Goal: Task Accomplishment & Management: Complete application form

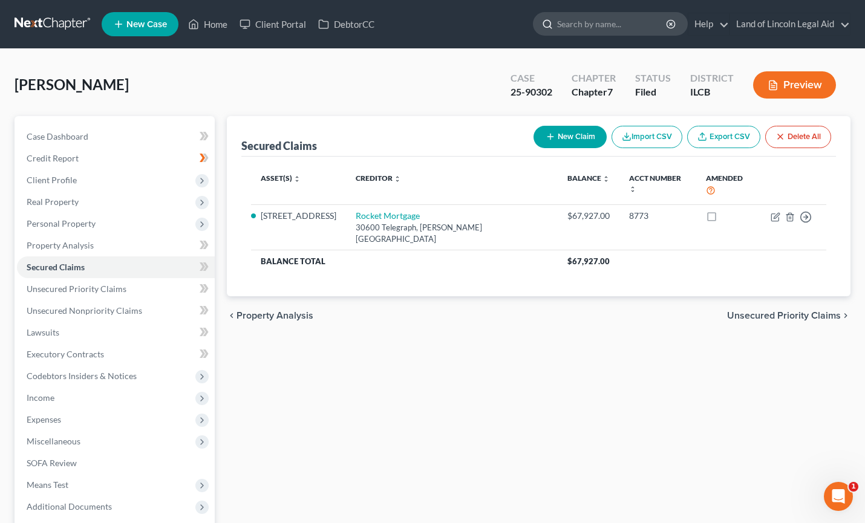
click at [571, 25] on input "search" at bounding box center [612, 24] width 111 height 22
click at [565, 24] on input "mackins" at bounding box center [612, 24] width 111 height 22
click at [559, 23] on input "[PERSON_NAME]" at bounding box center [612, 24] width 111 height 22
click at [584, 25] on input "Kyiesha Mackins" at bounding box center [612, 24] width 111 height 22
type input "Kyiesha"
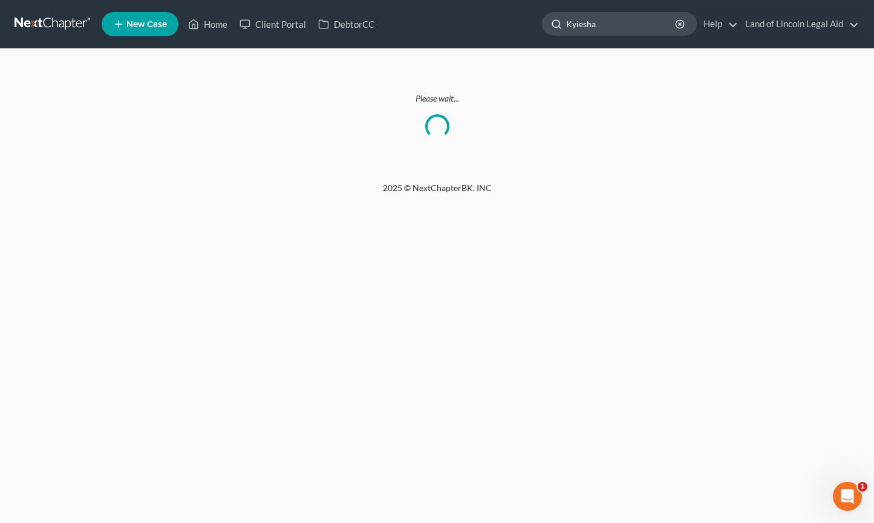
click at [584, 22] on input "Kyiesha" at bounding box center [621, 24] width 111 height 22
type input "K"
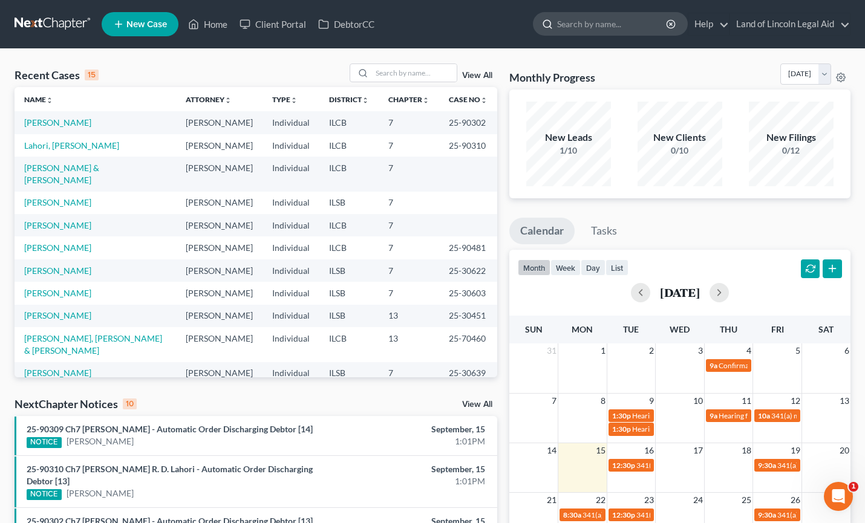
click at [562, 23] on input "search" at bounding box center [612, 24] width 111 height 22
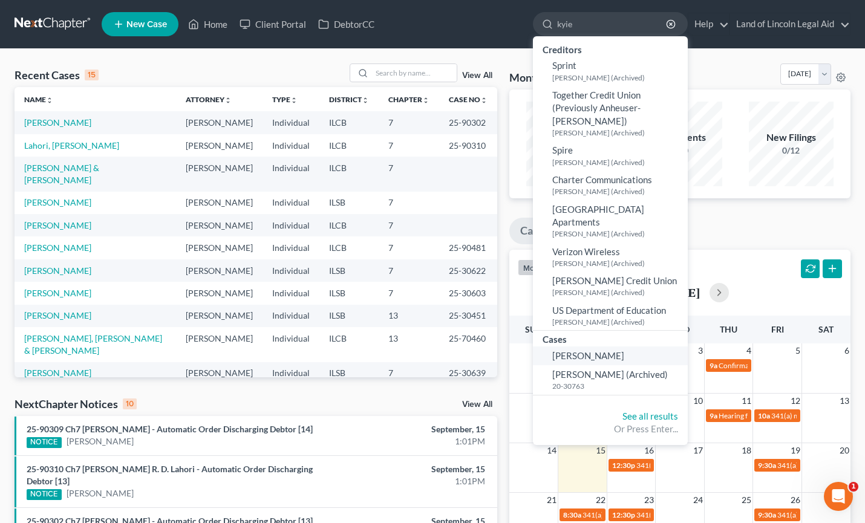
type input "kyie"
click at [582, 350] on span "[PERSON_NAME]" at bounding box center [588, 355] width 72 height 11
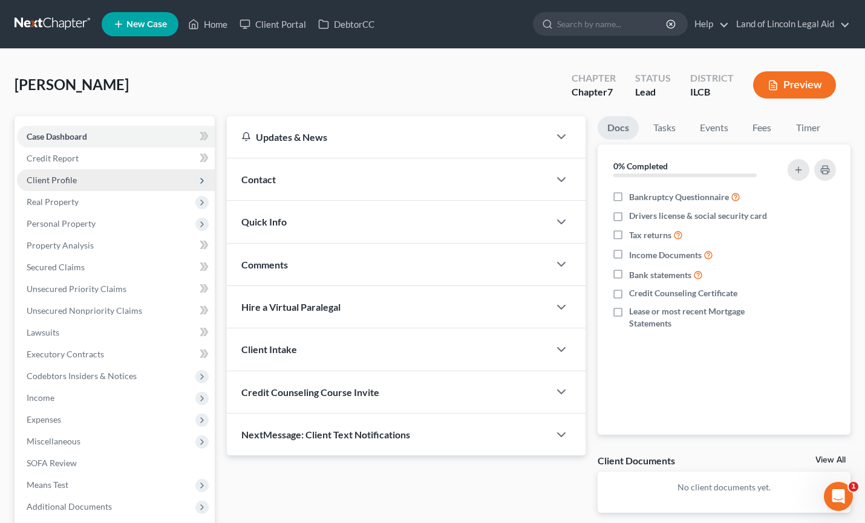
click at [60, 180] on span "Client Profile" at bounding box center [52, 180] width 50 height 10
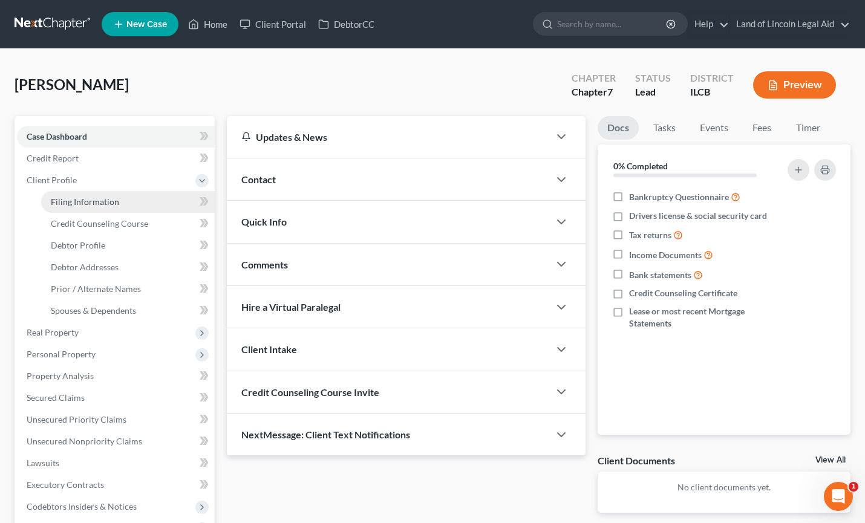
click at [65, 201] on span "Filing Information" at bounding box center [85, 202] width 68 height 10
select select "1"
select select "0"
select select "14"
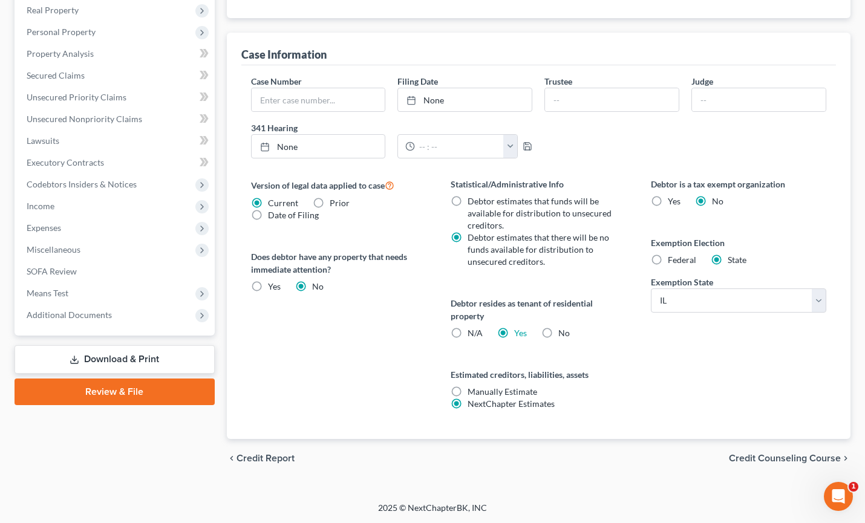
scroll to position [323, 0]
click at [750, 458] on span "Credit Counseling Course" at bounding box center [785, 458] width 112 height 10
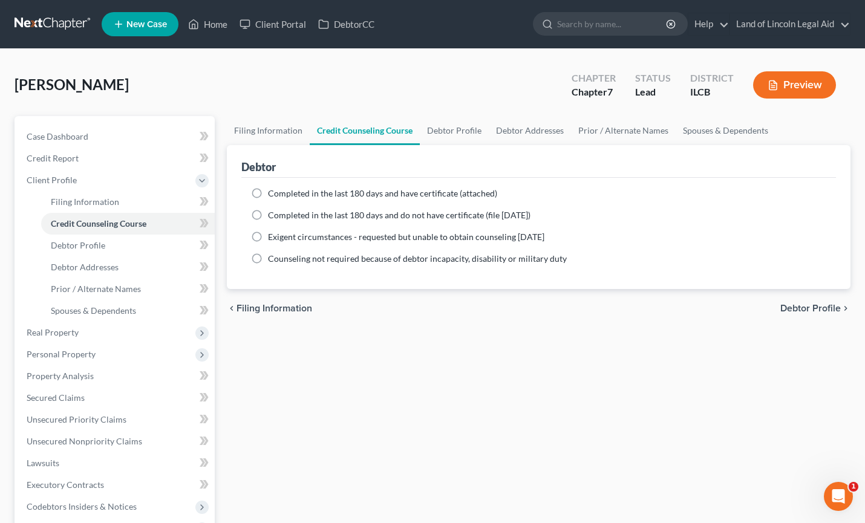
click at [807, 306] on span "Debtor Profile" at bounding box center [810, 309] width 60 height 10
select select "0"
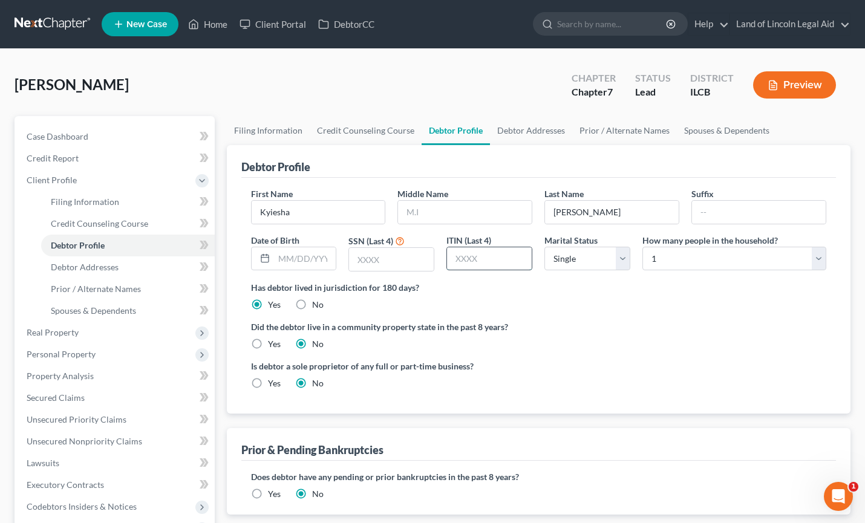
click at [477, 258] on input "text" at bounding box center [489, 258] width 85 height 23
type input "4"
click at [374, 260] on input "text" at bounding box center [391, 259] width 85 height 23
type input "4460"
click at [815, 255] on select "Select 1 2 3 4 5 6 7 8 9 10 11 12 13 14 15 16 17 18 19 20" at bounding box center [734, 259] width 184 height 24
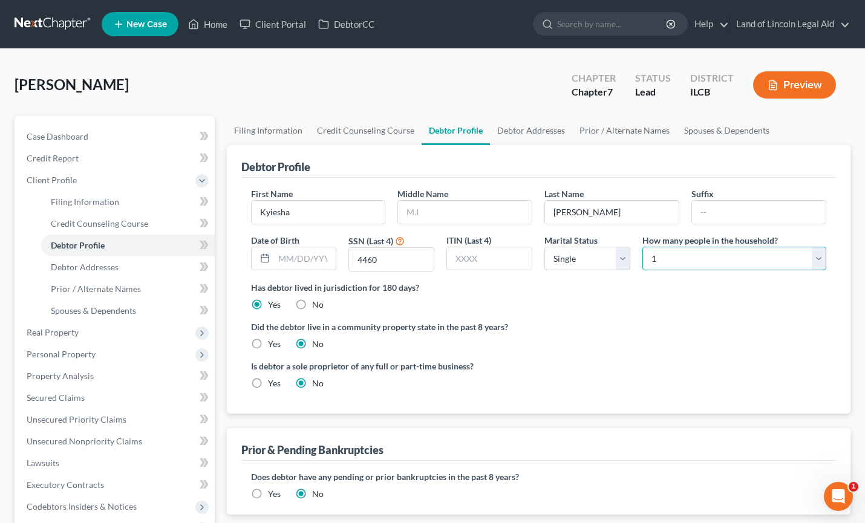
select select "1"
click at [642, 247] on select "Select 1 2 3 4 5 6 7 8 9 10 11 12 13 14 15 16 17 18 19 20" at bounding box center [734, 259] width 184 height 24
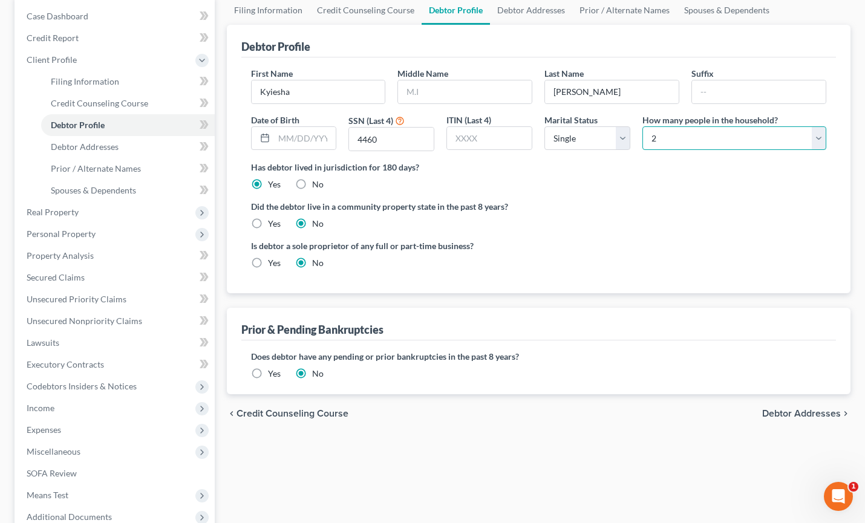
scroll to position [181, 0]
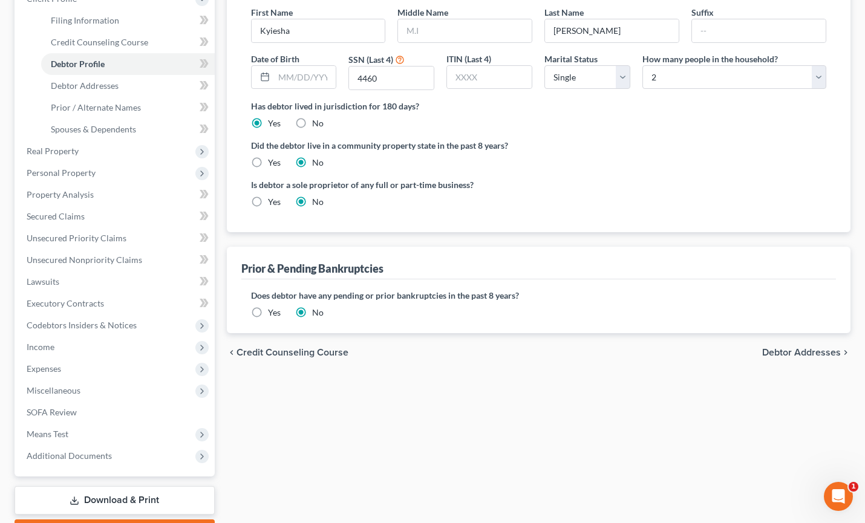
click at [793, 348] on span "Debtor Addresses" at bounding box center [801, 353] width 79 height 10
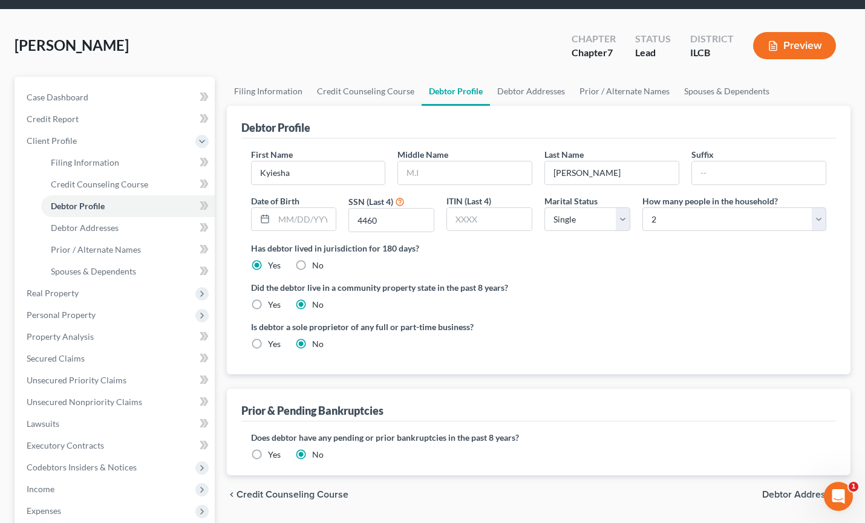
select select "0"
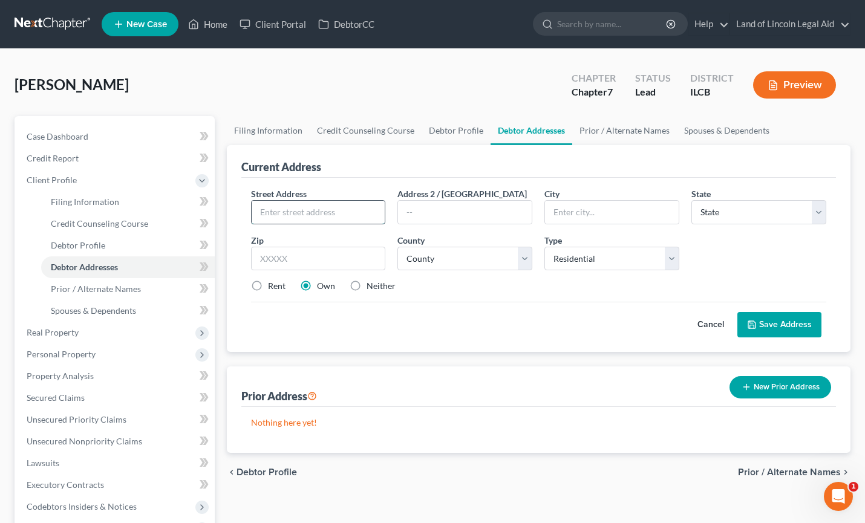
click at [252, 213] on input "text" at bounding box center [319, 212] width 134 height 23
click at [319, 212] on input "1070 N. Walnut" at bounding box center [319, 212] width 134 height 23
type input "[STREET_ADDRESS][PERSON_NAME]"
click at [289, 261] on input "text" at bounding box center [318, 259] width 135 height 24
type input "62521"
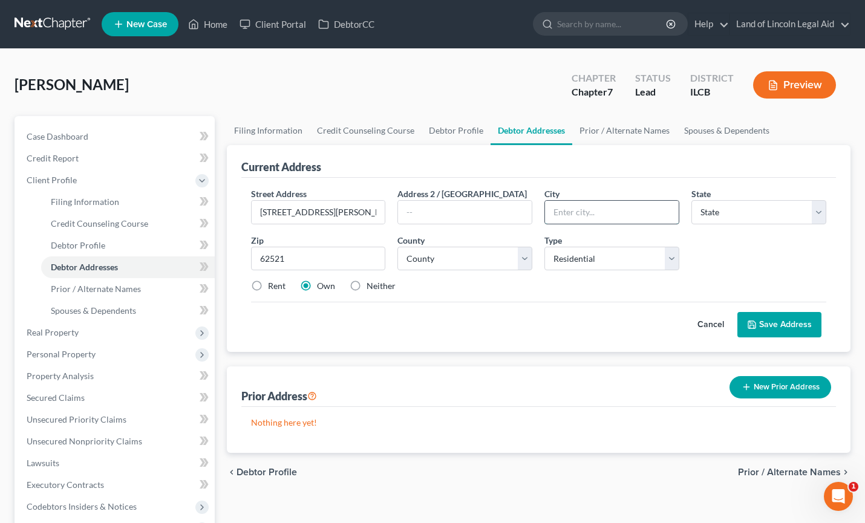
type input "Decatur"
select select "14"
click at [574, 211] on input "Decatur" at bounding box center [612, 212] width 134 height 23
click at [527, 257] on select "County [GEOGRAPHIC_DATA] [GEOGRAPHIC_DATA] [GEOGRAPHIC_DATA] [GEOGRAPHIC_DATA] …" at bounding box center [464, 259] width 135 height 24
select select "54"
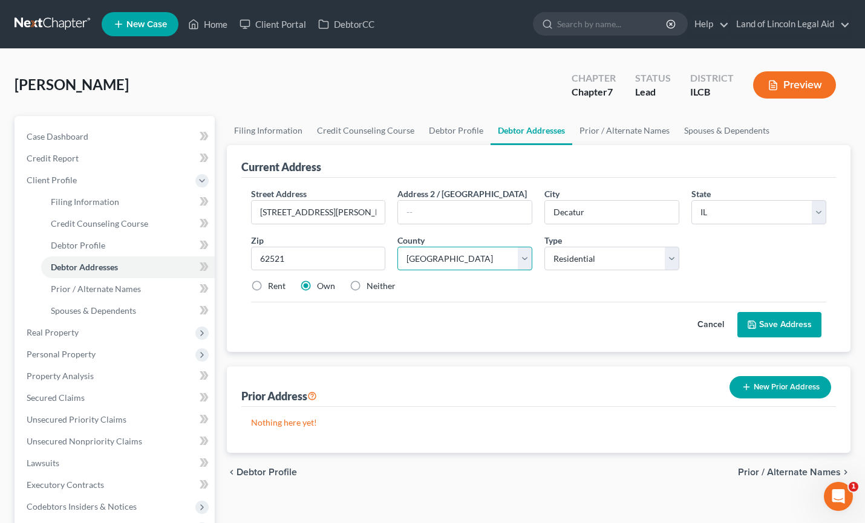
click at [397, 247] on select "County [GEOGRAPHIC_DATA] [GEOGRAPHIC_DATA] [GEOGRAPHIC_DATA] [GEOGRAPHIC_DATA] …" at bounding box center [464, 259] width 135 height 24
click at [268, 285] on label "Rent" at bounding box center [277, 286] width 18 height 12
click at [273, 285] on input "Rent" at bounding box center [277, 284] width 8 height 8
radio input "true"
click at [772, 319] on button "Save Address" at bounding box center [779, 324] width 84 height 25
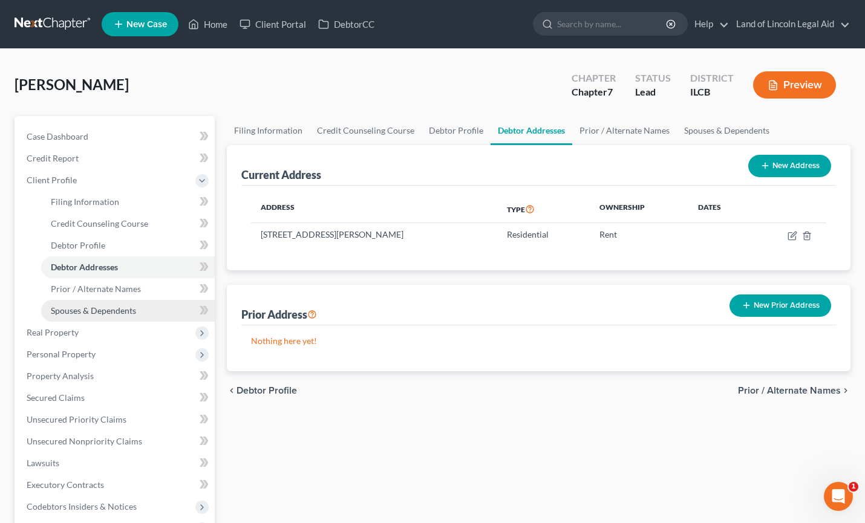
scroll to position [60, 0]
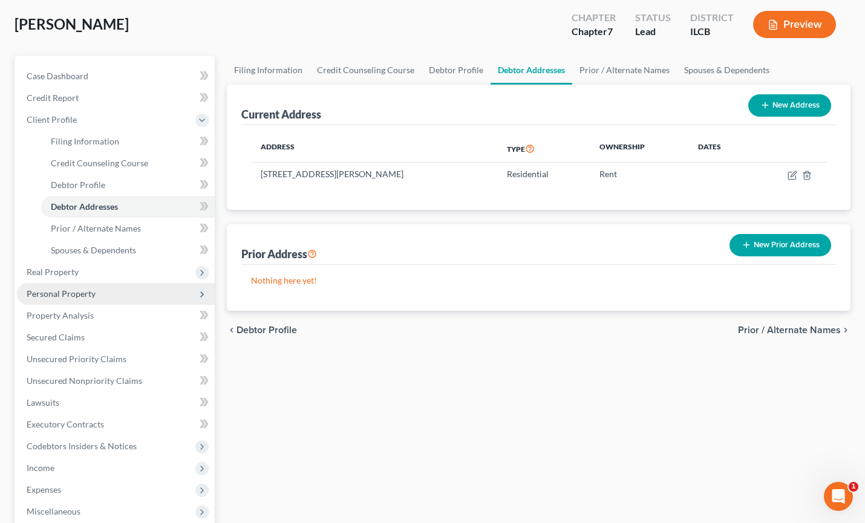
click at [83, 290] on span "Personal Property" at bounding box center [61, 293] width 69 height 10
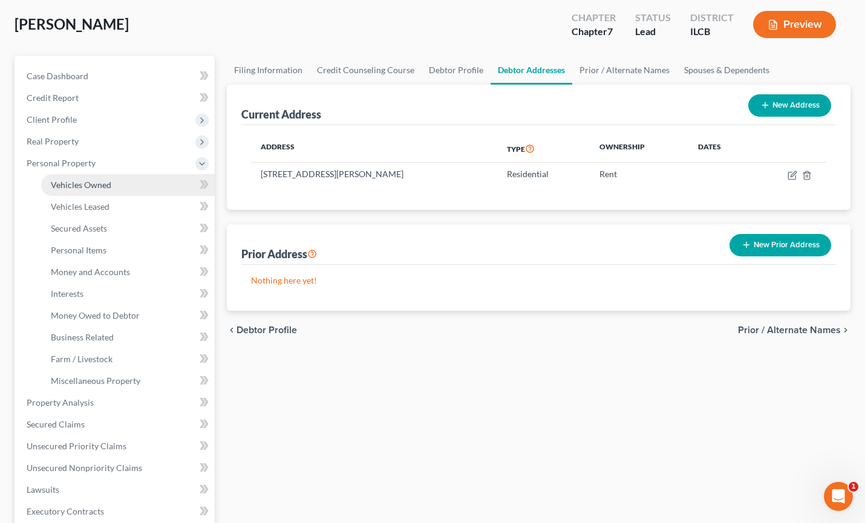
click at [86, 178] on link "Vehicles Owned" at bounding box center [128, 185] width 174 height 22
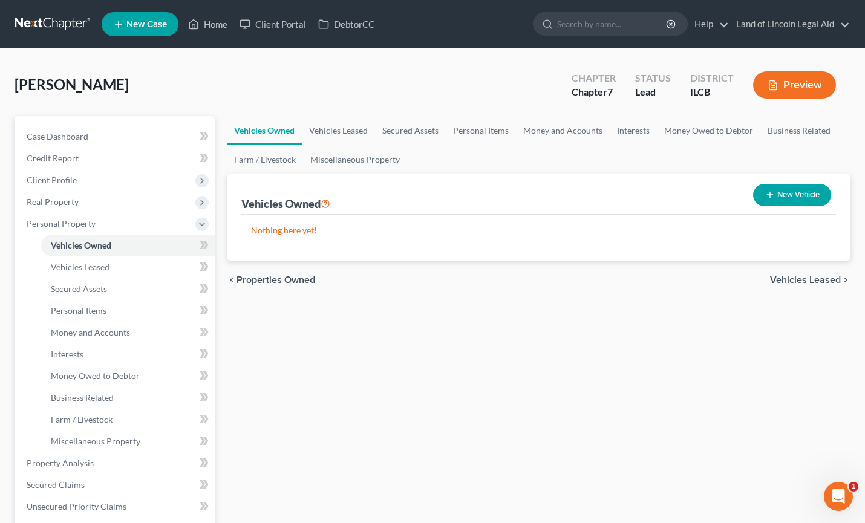
click at [795, 194] on button "New Vehicle" at bounding box center [792, 195] width 78 height 22
select select "0"
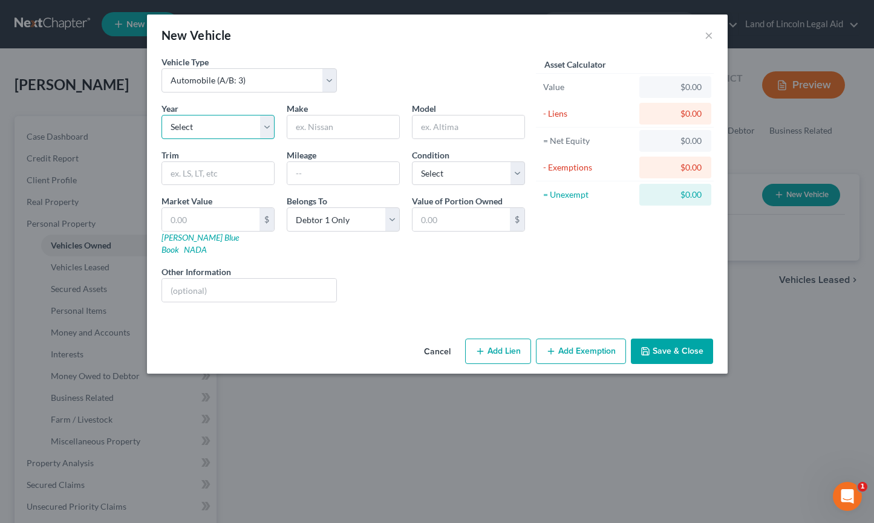
click at [268, 126] on select "Select 2026 2025 2024 2023 2022 2021 2020 2019 2018 2017 2016 2015 2014 2013 20…" at bounding box center [217, 127] width 113 height 24
select select "15"
click at [161, 115] on select "Select 2026 2025 2024 2023 2022 2021 2020 2019 2018 2017 2016 2015 2014 2013 20…" at bounding box center [217, 127] width 113 height 24
click at [199, 213] on input "text" at bounding box center [210, 219] width 97 height 23
type input "3"
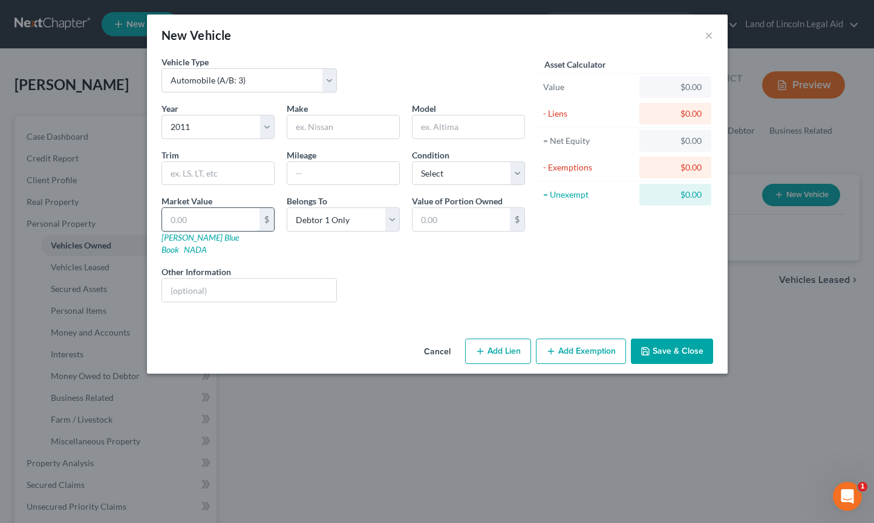
type input "3.00"
type input "36"
type input "36.00"
type input "368"
type input "368.00"
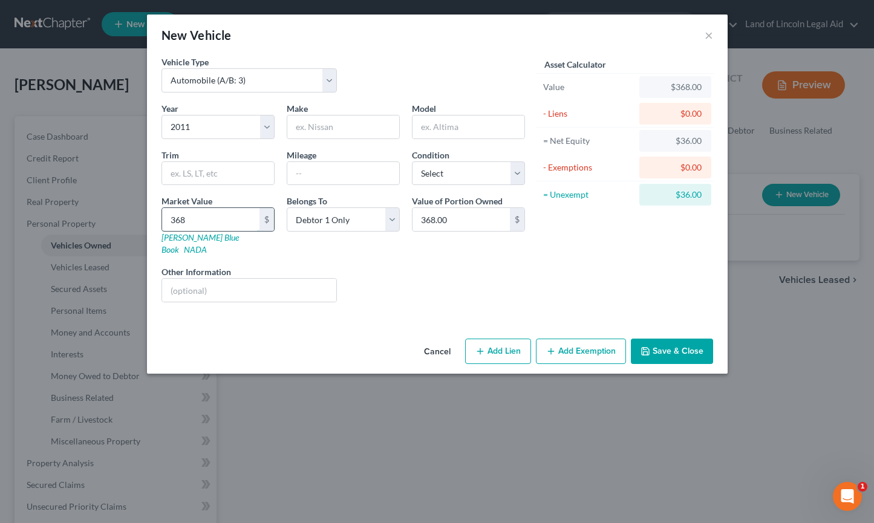
type input "3681"
type input "3,681.00"
type input "3,681"
click at [311, 126] on input "text" at bounding box center [343, 126] width 112 height 23
type input "Jeep"
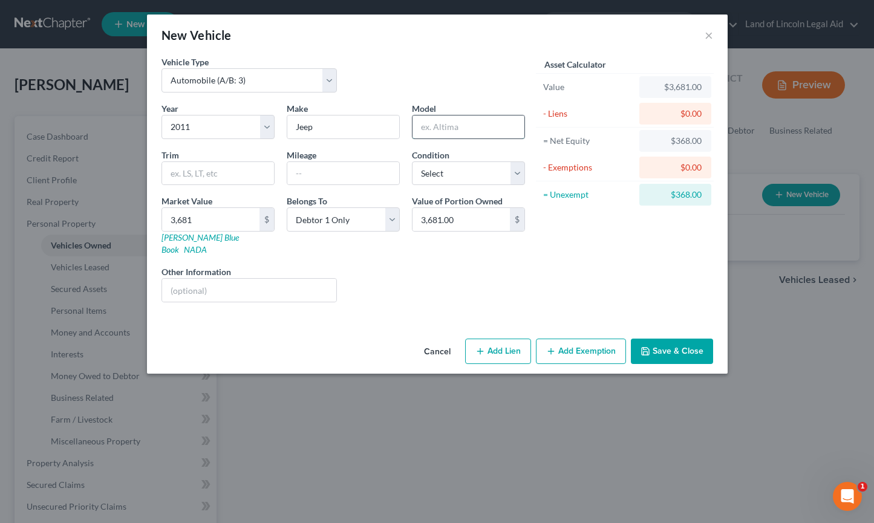
click at [428, 123] on input "text" at bounding box center [468, 126] width 112 height 23
type input "Cherokee"
click at [197, 178] on input "text" at bounding box center [218, 173] width 112 height 23
type input "[PERSON_NAME] Sports Utility"
click at [313, 177] on input "text" at bounding box center [343, 173] width 112 height 23
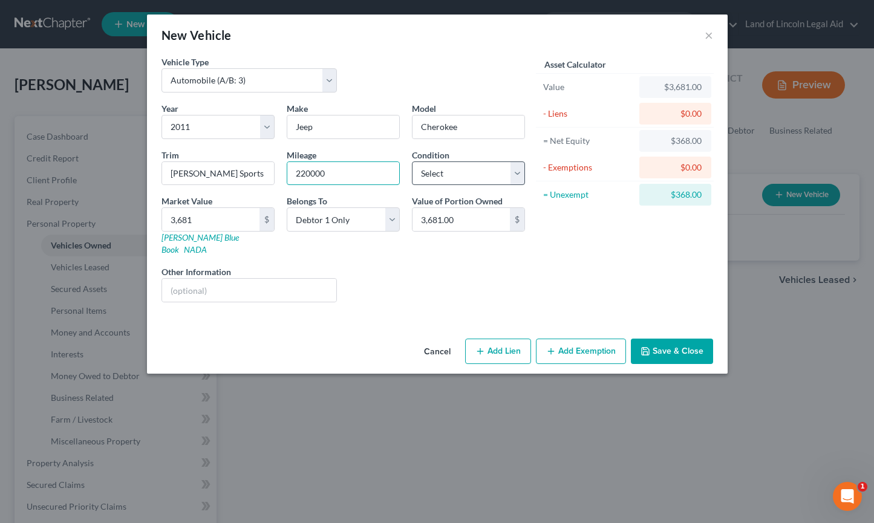
type input "220000"
click at [433, 174] on select "Select Excellent Very Good Good Fair Poor" at bounding box center [468, 173] width 113 height 24
select select "3"
click at [412, 161] on select "Select Excellent Very Good Good Fair Poor" at bounding box center [468, 173] width 113 height 24
click at [181, 279] on input "text" at bounding box center [249, 290] width 175 height 23
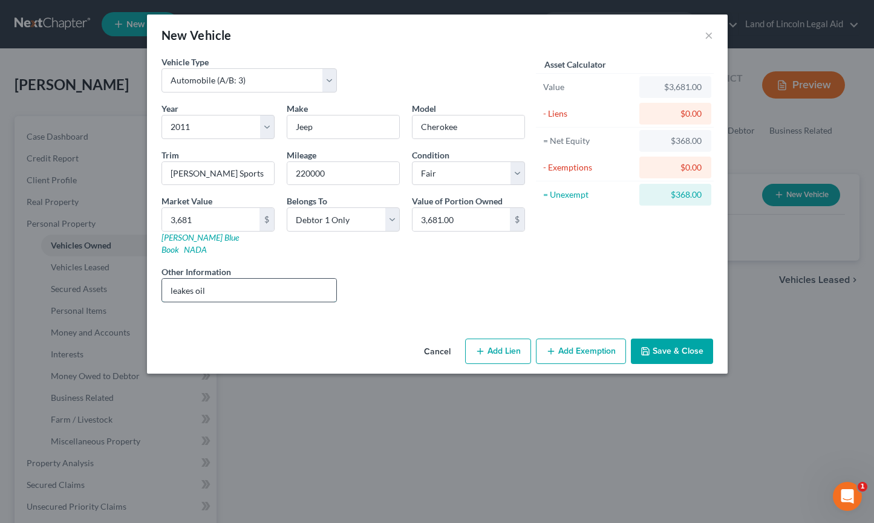
click at [181, 279] on input "leakes oil" at bounding box center [249, 290] width 175 height 23
click at [189, 279] on input "leekes oil" at bounding box center [249, 290] width 175 height 23
click at [210, 279] on input "leeks oil" at bounding box center [249, 290] width 175 height 23
type input "leeks oil. runs hot"
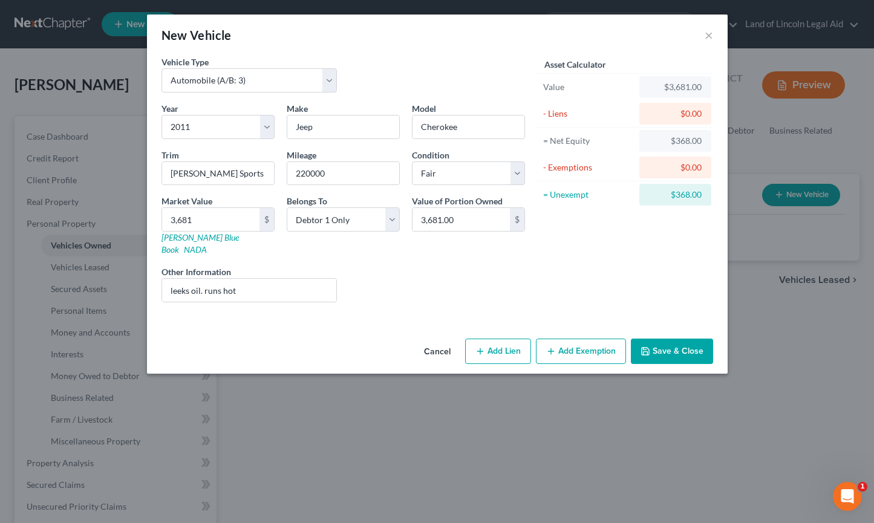
click at [577, 339] on button "Add Exemption" at bounding box center [581, 351] width 90 height 25
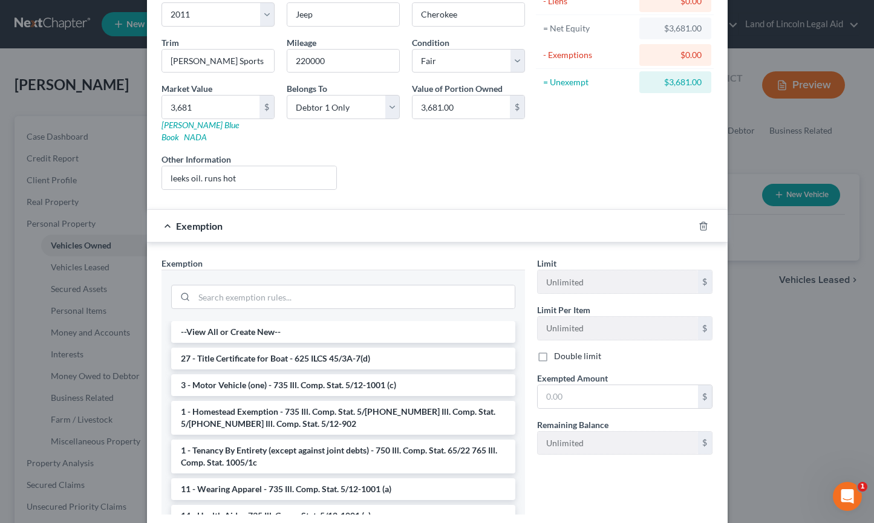
scroll to position [119, 0]
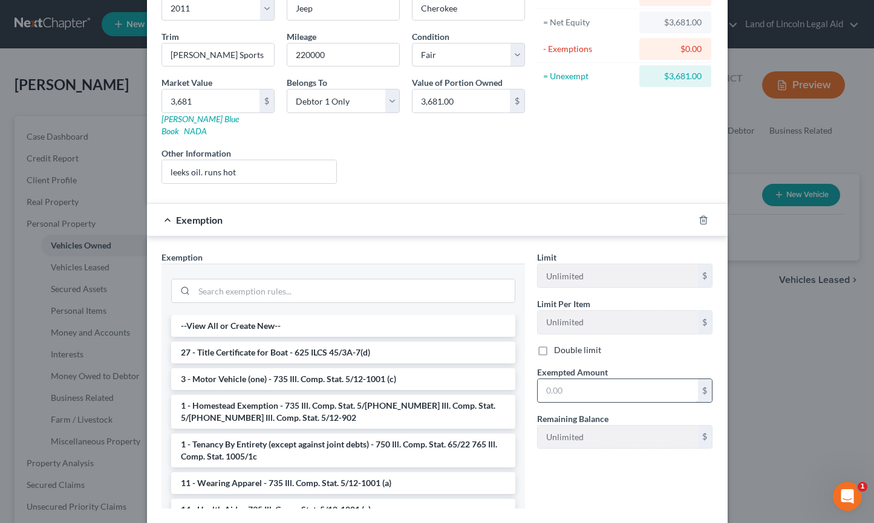
click at [575, 379] on input "text" at bounding box center [618, 390] width 160 height 23
type input "2,400"
click at [275, 368] on li "3 - Motor Vehicle (one) - 735 Ill. Comp. Stat. 5/12-1001 (c)" at bounding box center [343, 379] width 344 height 22
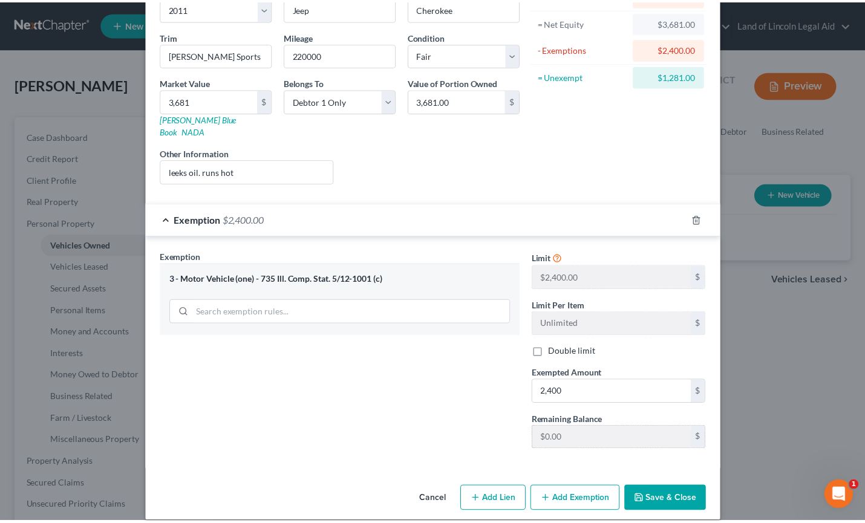
scroll to position [120, 0]
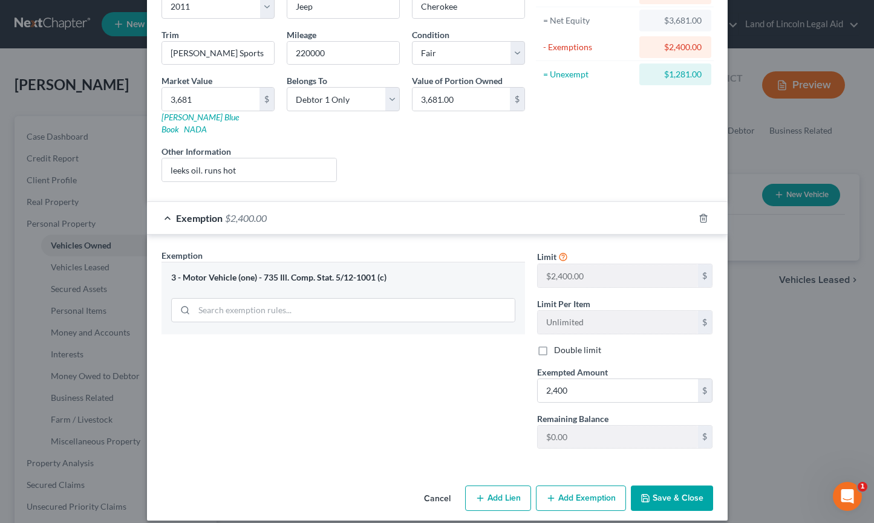
click at [658, 486] on button "Save & Close" at bounding box center [672, 498] width 82 height 25
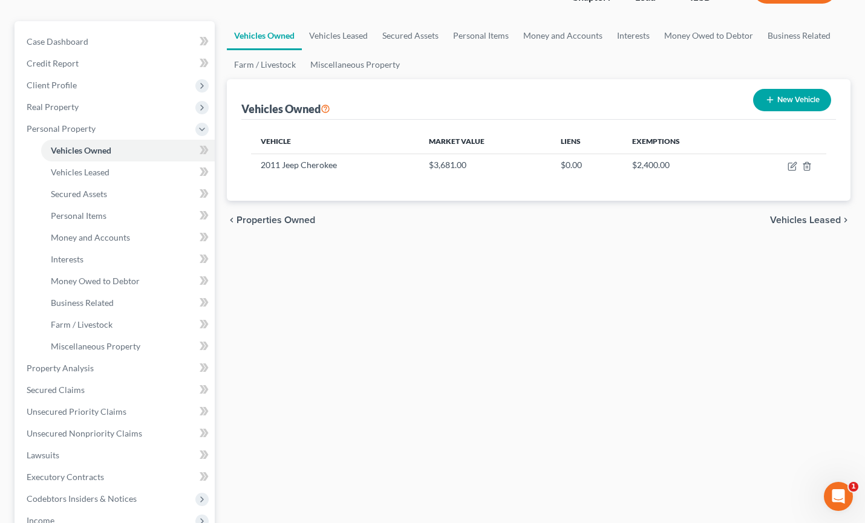
scroll to position [121, 0]
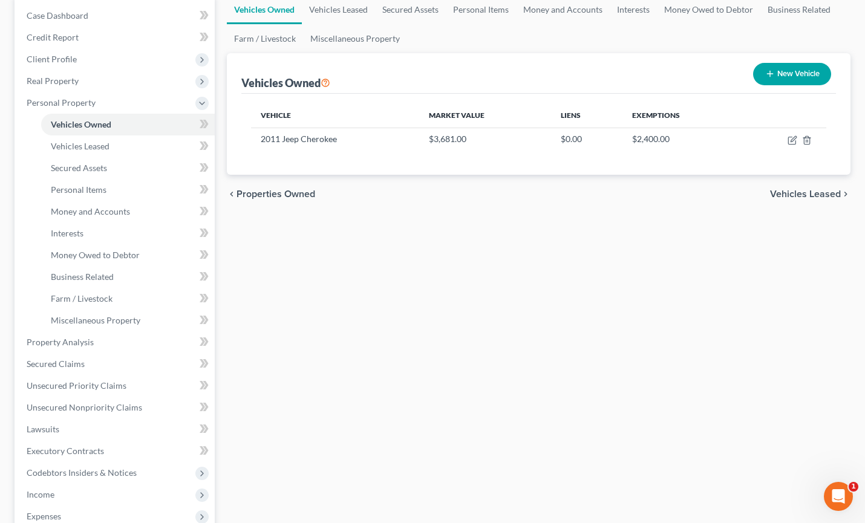
click at [275, 192] on span "Properties Owned" at bounding box center [275, 194] width 79 height 10
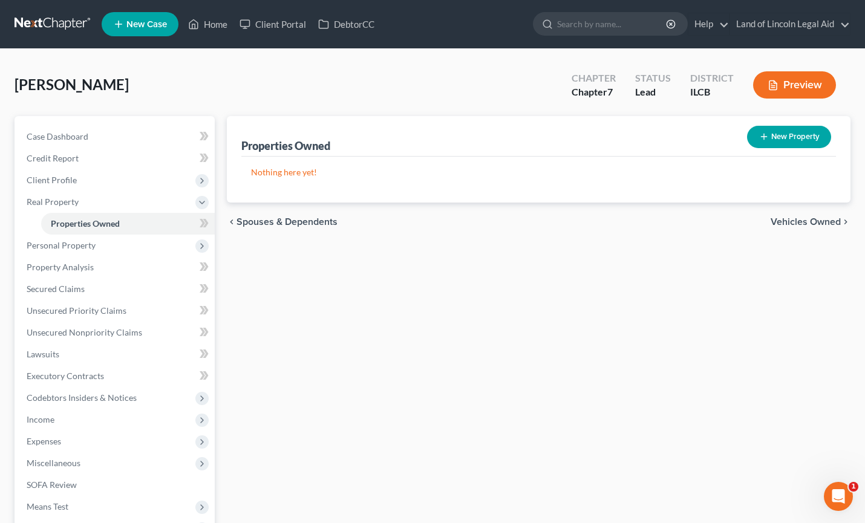
click at [809, 215] on div "chevron_left Spouses & Dependents Vehicles Owned chevron_right" at bounding box center [539, 222] width 624 height 39
click at [810, 223] on span "Vehicles Owned" at bounding box center [805, 222] width 70 height 10
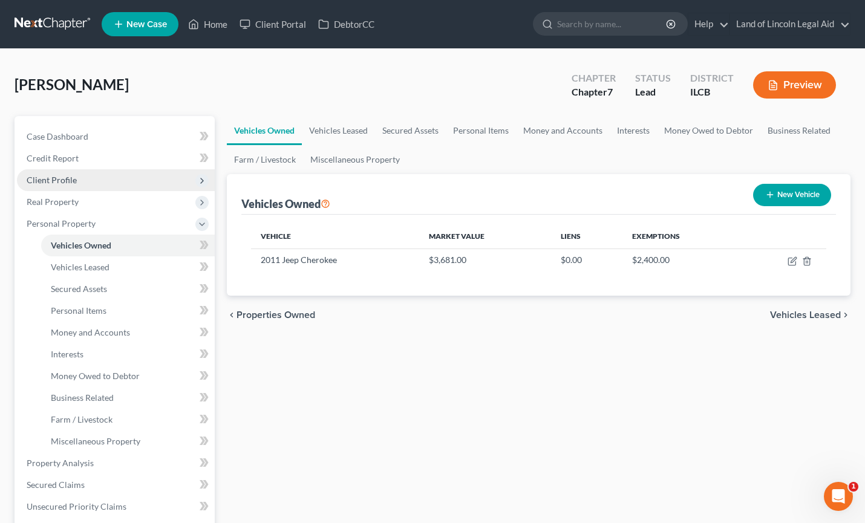
click at [69, 175] on span "Client Profile" at bounding box center [52, 180] width 50 height 10
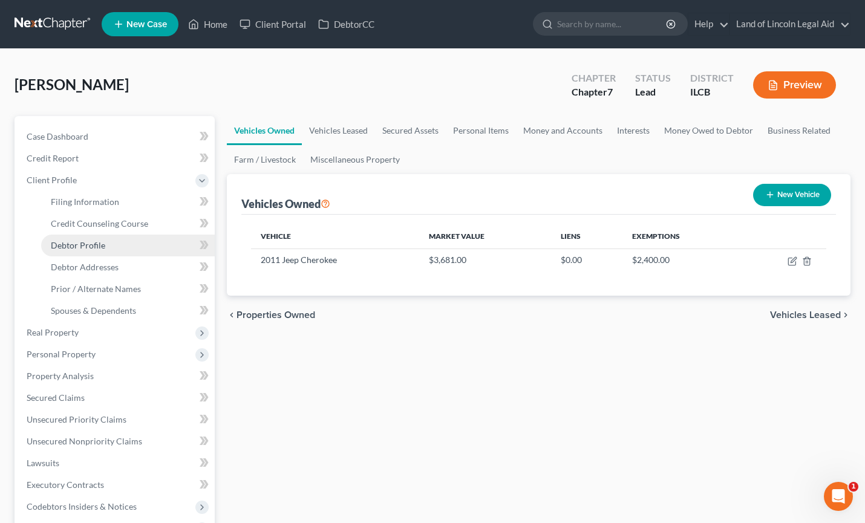
click at [120, 252] on link "Debtor Profile" at bounding box center [128, 246] width 174 height 22
select select "0"
select select "1"
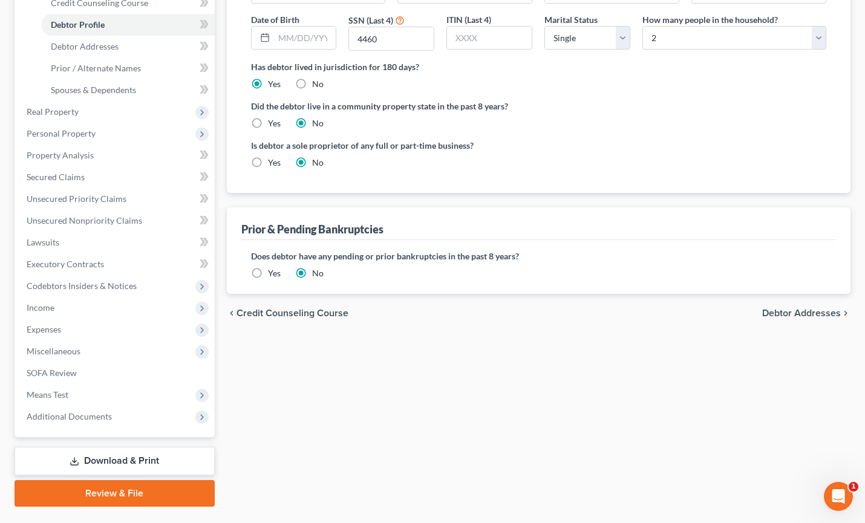
scroll to position [242, 0]
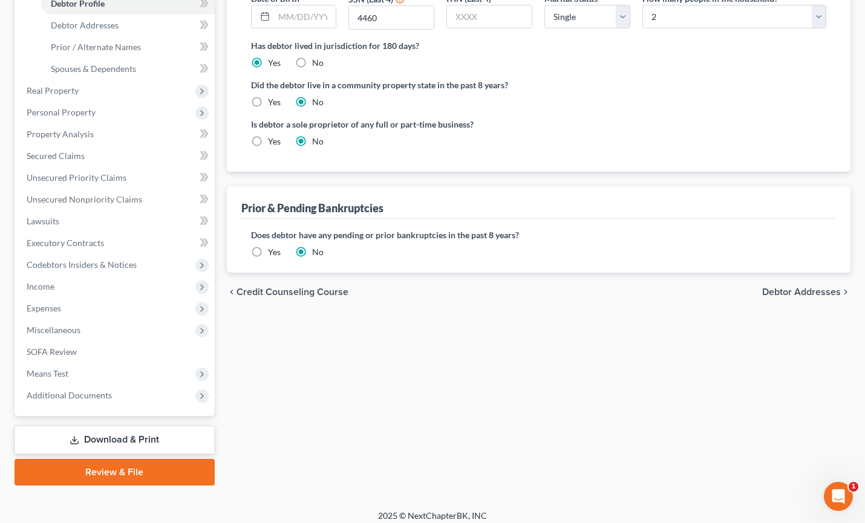
click at [814, 291] on span "Debtor Addresses" at bounding box center [801, 292] width 79 height 10
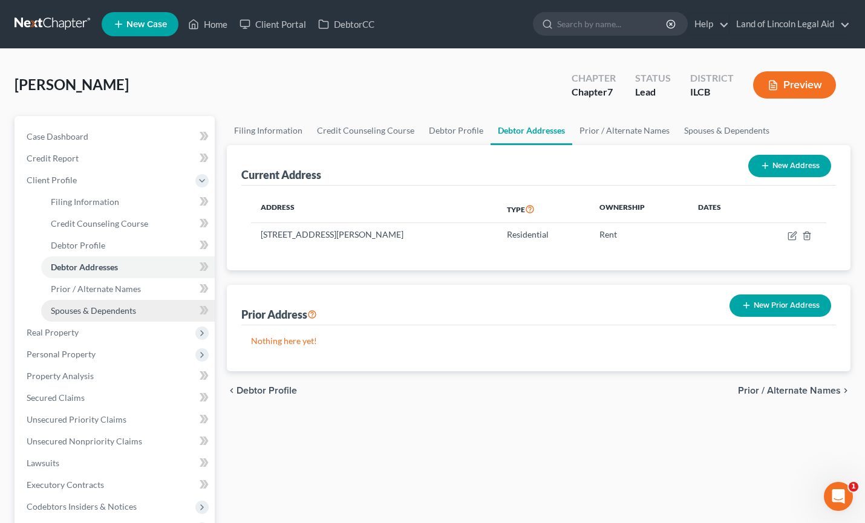
click at [83, 307] on span "Spouses & Dependents" at bounding box center [93, 310] width 85 height 10
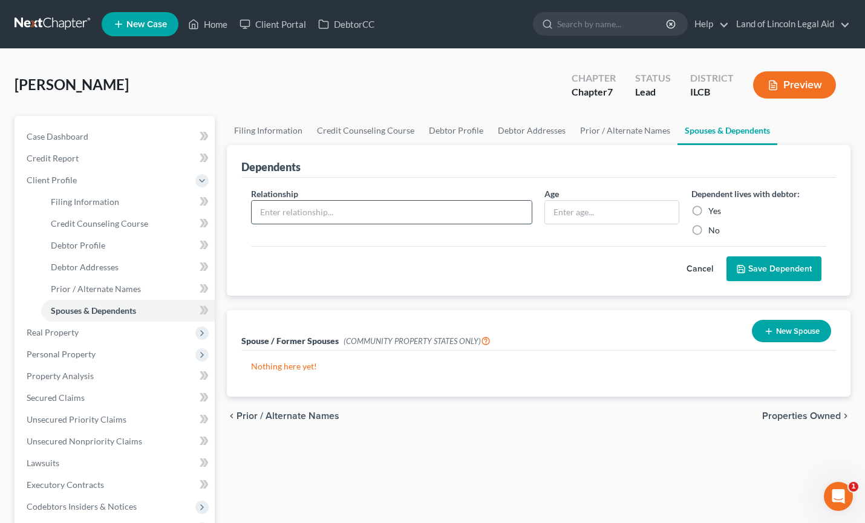
click at [265, 209] on input "text" at bounding box center [392, 212] width 281 height 23
type input "daughter"
click at [550, 215] on input "text" at bounding box center [612, 212] width 134 height 23
type input "10"
click at [708, 210] on label "Yes" at bounding box center [714, 211] width 13 height 12
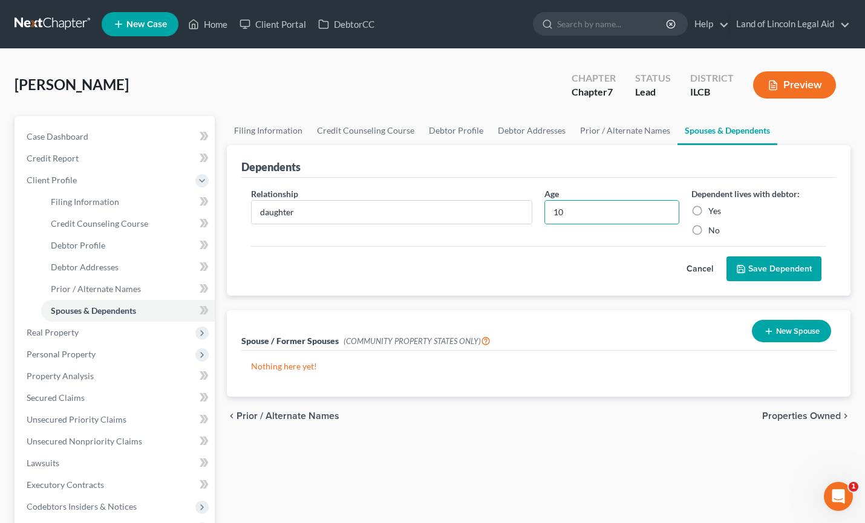
click at [713, 210] on input "Yes" at bounding box center [717, 209] width 8 height 8
radio input "true"
click at [773, 264] on button "Save Dependent" at bounding box center [773, 268] width 95 height 25
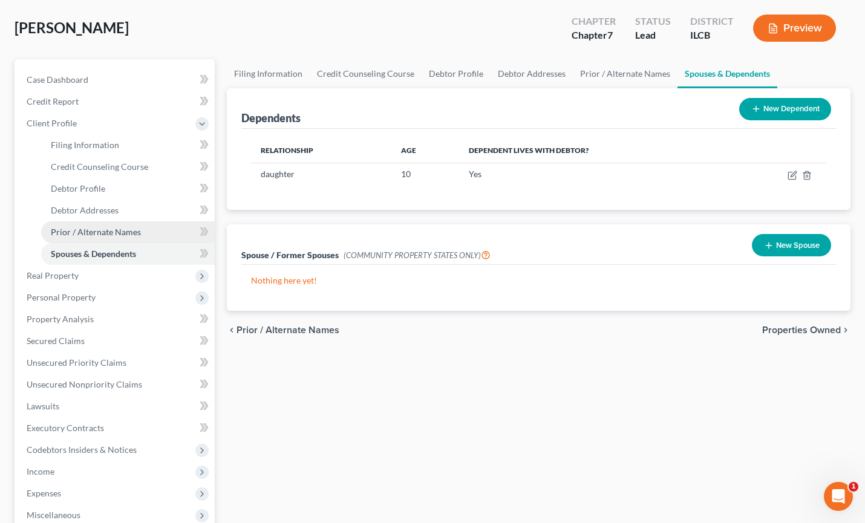
scroll to position [60, 0]
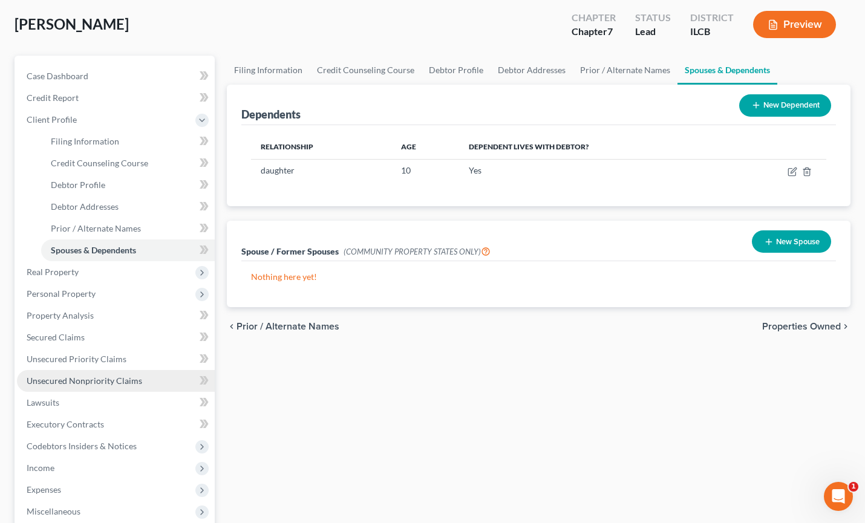
click at [82, 384] on span "Unsecured Nonpriority Claims" at bounding box center [84, 381] width 115 height 10
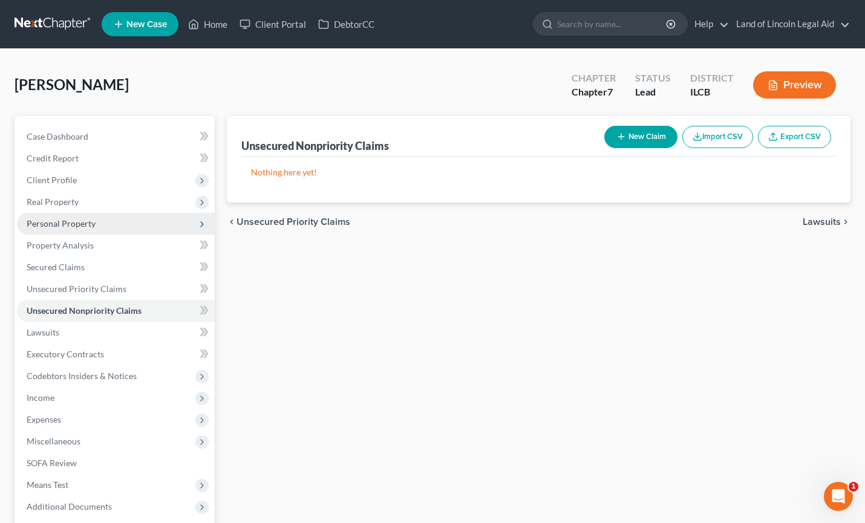
click at [59, 222] on span "Personal Property" at bounding box center [61, 223] width 69 height 10
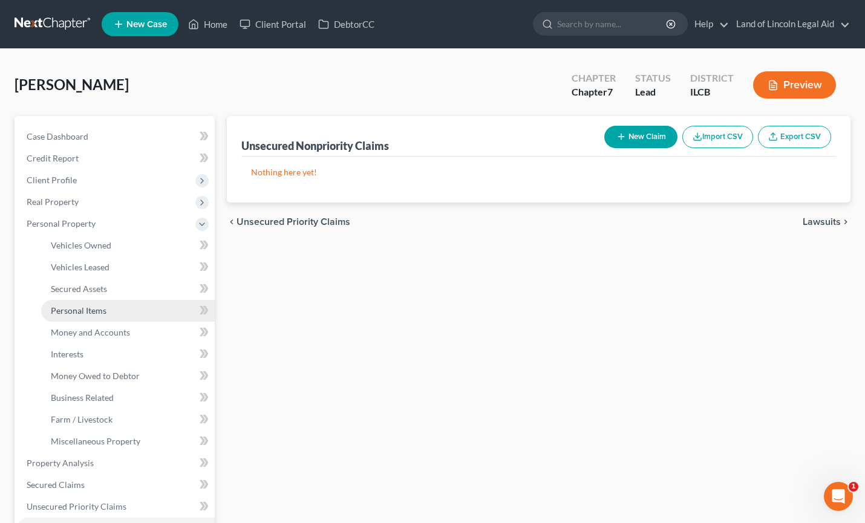
click at [79, 309] on span "Personal Items" at bounding box center [79, 310] width 56 height 10
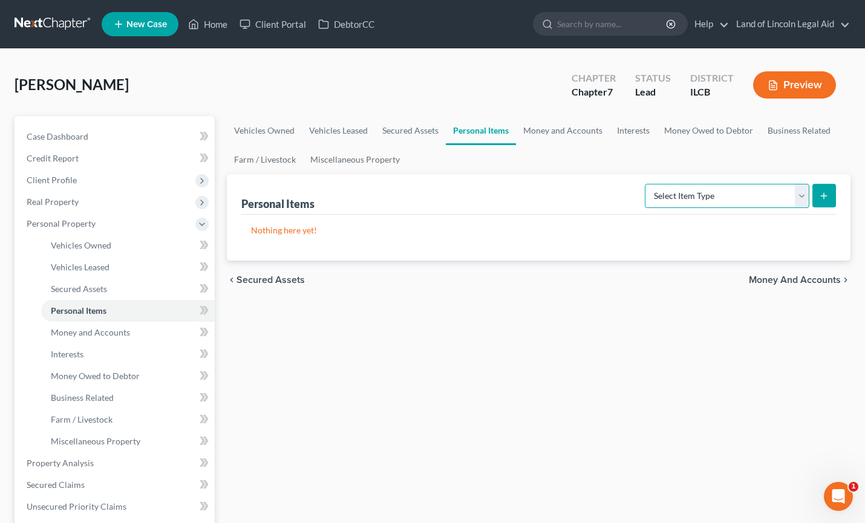
click at [804, 197] on select "Select Item Type Clothing (A/B: 11) Collectibles Of Value (A/B: 8) Electronics …" at bounding box center [727, 196] width 164 height 24
select select "household_goods"
click at [646, 184] on select "Select Item Type Clothing (A/B: 11) Collectibles Of Value (A/B: 8) Electronics …" at bounding box center [727, 196] width 164 height 24
click at [826, 192] on icon "submit" at bounding box center [824, 196] width 10 height 10
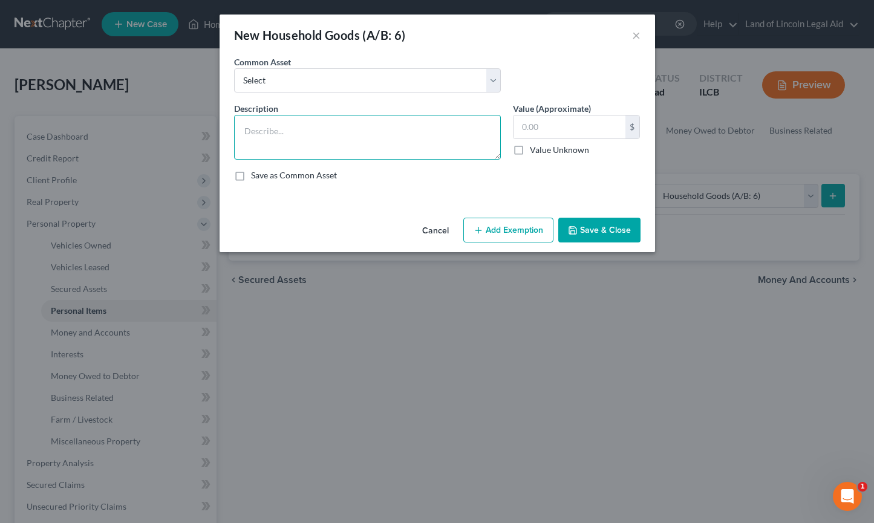
click at [268, 130] on textarea at bounding box center [367, 137] width 267 height 45
type textarea "furniture, kitchenware"
click at [522, 128] on input "text" at bounding box center [569, 126] width 112 height 23
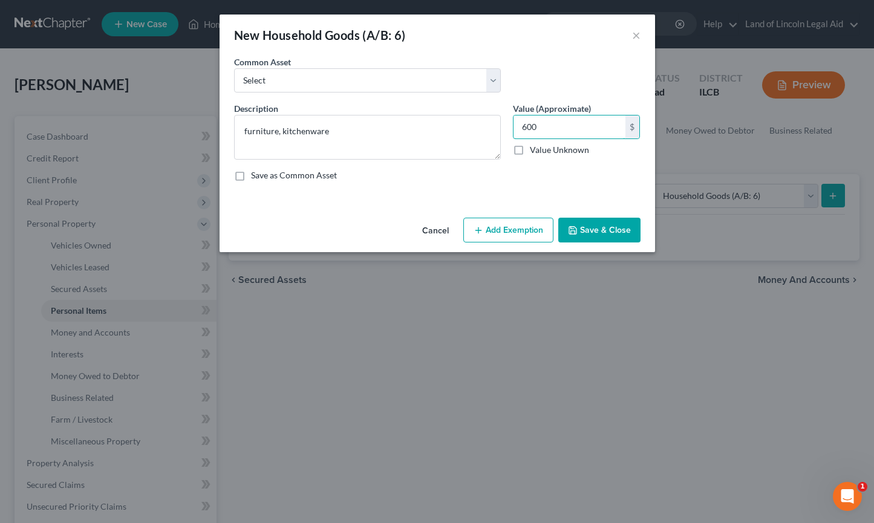
type input "600"
click at [514, 223] on button "Add Exemption" at bounding box center [508, 230] width 90 height 25
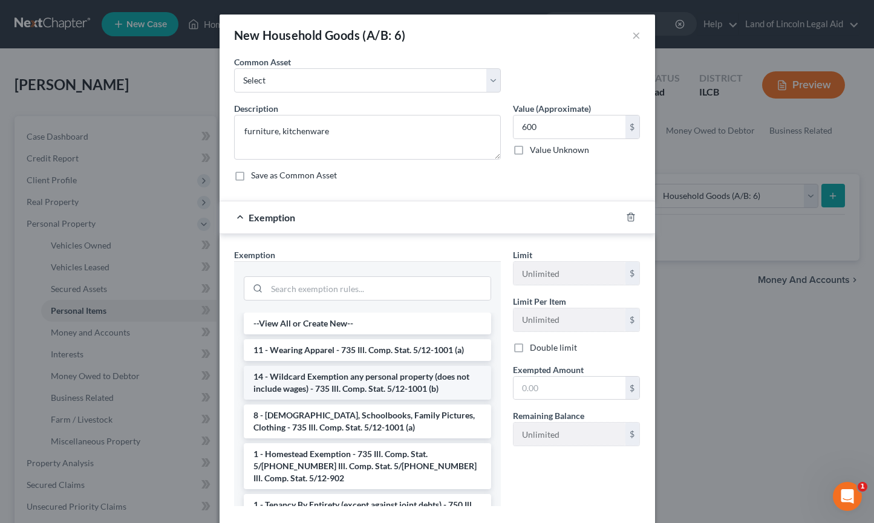
click at [360, 386] on li "14 - Wildcard Exemption any personal property (does not include wages) - 735 Il…" at bounding box center [367, 383] width 247 height 34
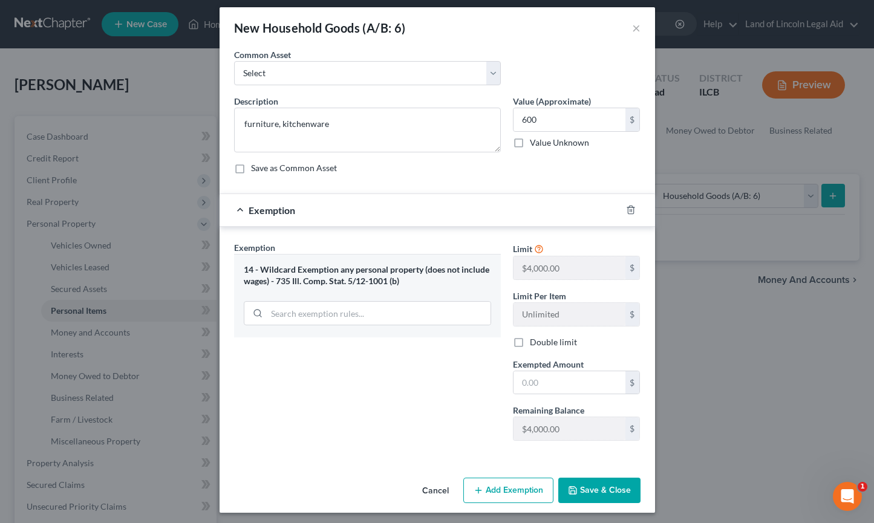
scroll to position [11, 0]
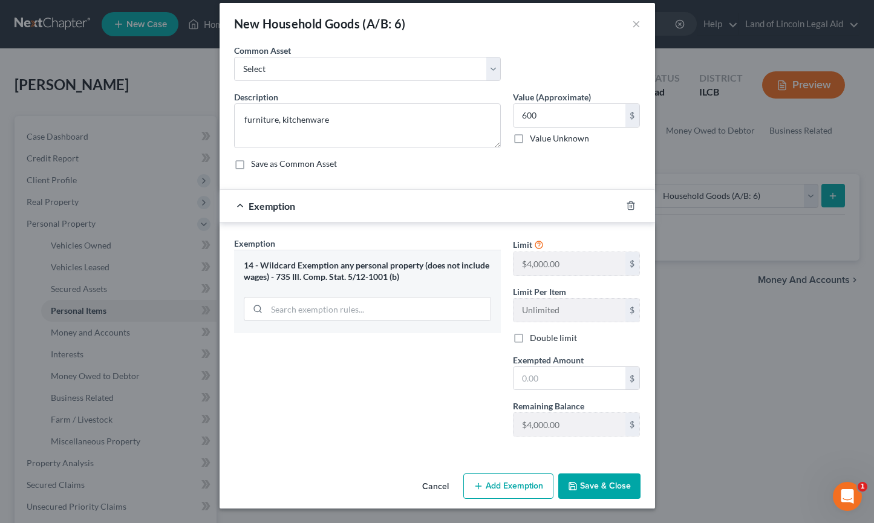
click at [582, 482] on button "Save & Close" at bounding box center [599, 485] width 82 height 25
click at [516, 381] on input "text" at bounding box center [569, 378] width 112 height 23
type input "600"
click at [593, 476] on button "Save & Close" at bounding box center [599, 485] width 82 height 25
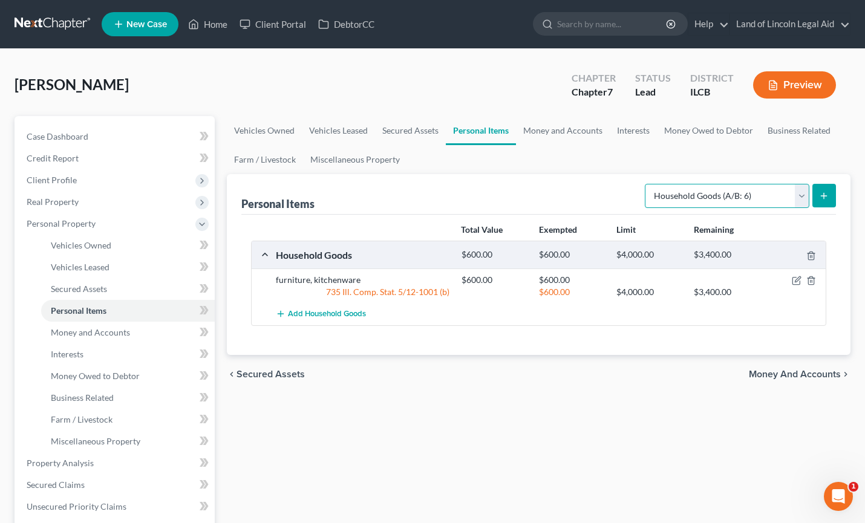
click at [805, 198] on select "Select Item Type Clothing (A/B: 11) Collectibles Of Value (A/B: 8) Electronics …" at bounding box center [727, 196] width 164 height 24
select select "electronics"
click at [646, 184] on select "Select Item Type Clothing (A/B: 11) Collectibles Of Value (A/B: 8) Electronics …" at bounding box center [727, 196] width 164 height 24
click at [825, 195] on icon "submit" at bounding box center [824, 196] width 10 height 10
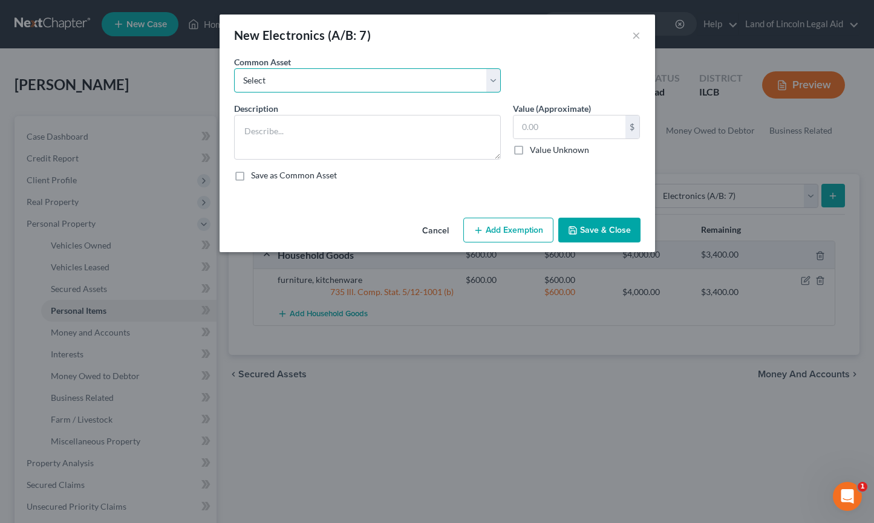
click at [279, 84] on select "Select Miscellaneous electronics, including television," at bounding box center [367, 80] width 267 height 24
select select "0"
click at [234, 68] on select "Select Miscellaneous electronics, including television," at bounding box center [367, 80] width 267 height 24
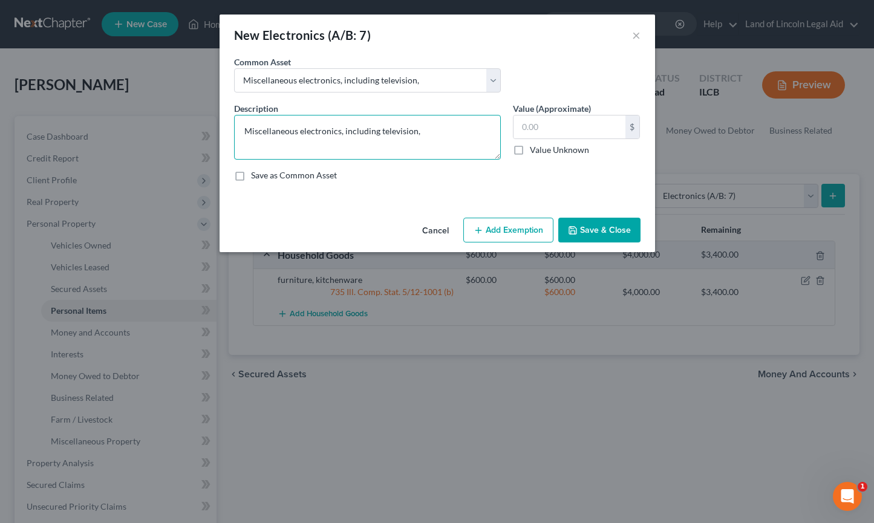
drag, startPoint x: 377, startPoint y: 133, endPoint x: 246, endPoint y: 126, distance: 131.4
click at [246, 126] on textarea "Miscellaneous electronics, including television," at bounding box center [367, 137] width 267 height 45
click at [281, 131] on textarea "television," at bounding box center [367, 137] width 267 height 45
click at [279, 131] on textarea "television cell phone" at bounding box center [367, 137] width 267 height 45
type textarea "television, cell phone"
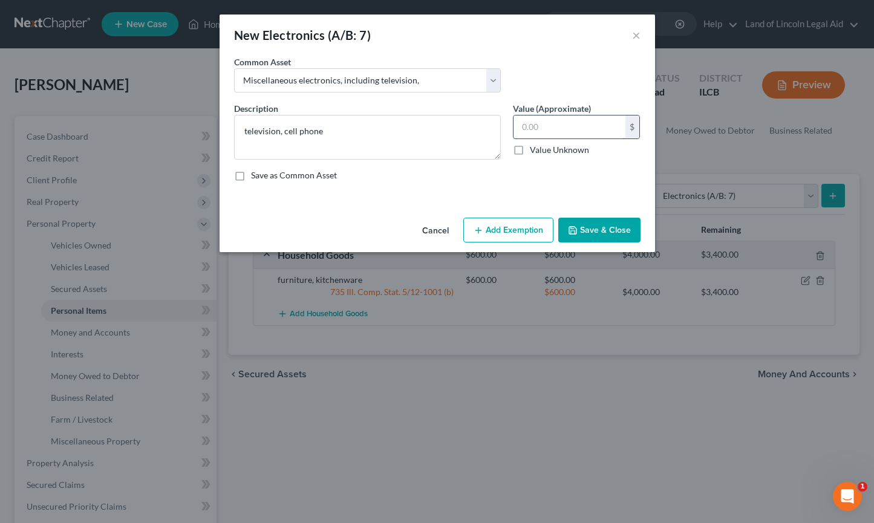
click at [521, 129] on input "text" at bounding box center [569, 126] width 112 height 23
click at [513, 125] on input "text" at bounding box center [569, 126] width 112 height 23
type input "6"
type input "4"
type input "600"
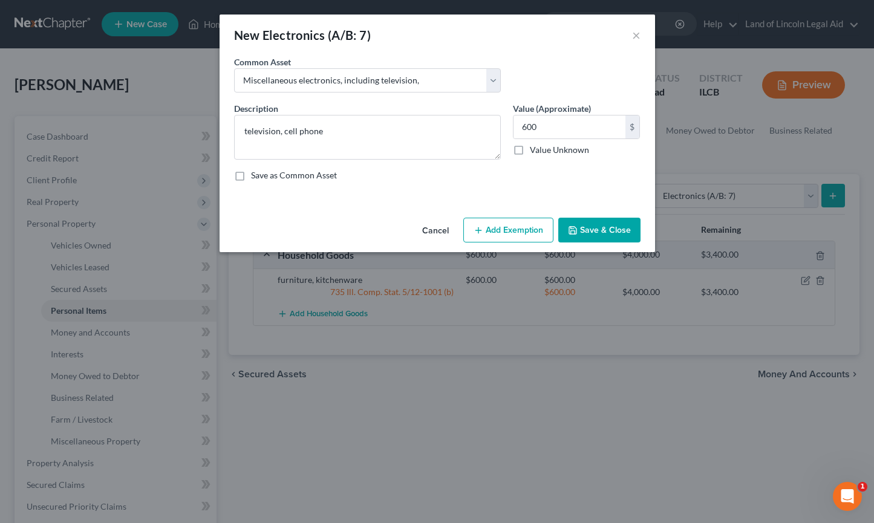
click at [496, 233] on button "Add Exemption" at bounding box center [508, 230] width 90 height 25
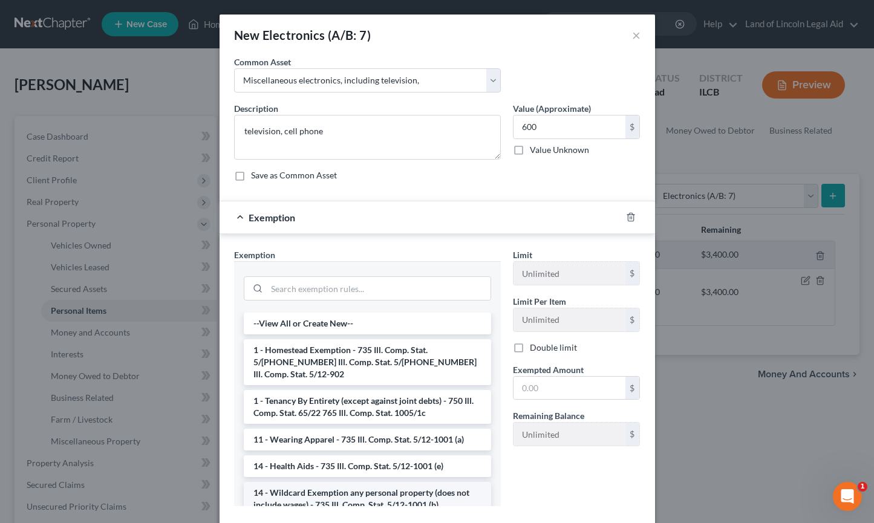
click at [319, 482] on li "14 - Wildcard Exemption any personal property (does not include wages) - 735 Il…" at bounding box center [367, 499] width 247 height 34
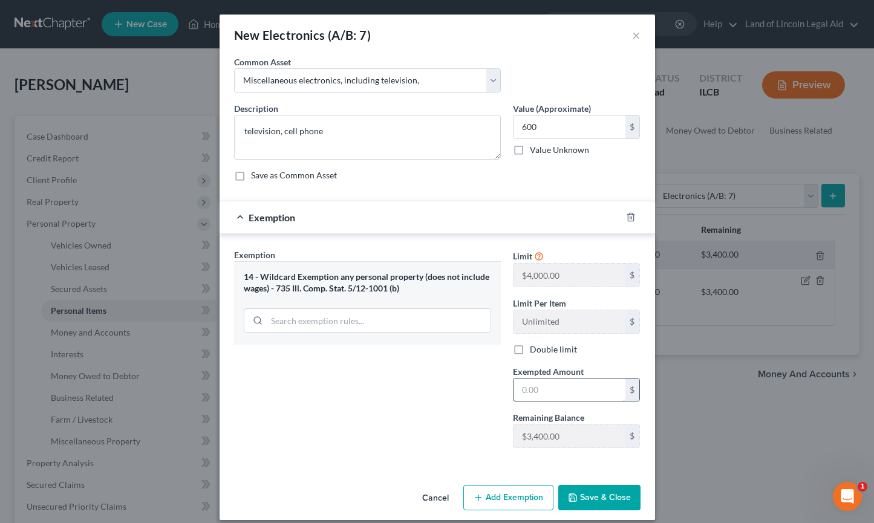
click at [539, 388] on input "text" at bounding box center [569, 390] width 112 height 23
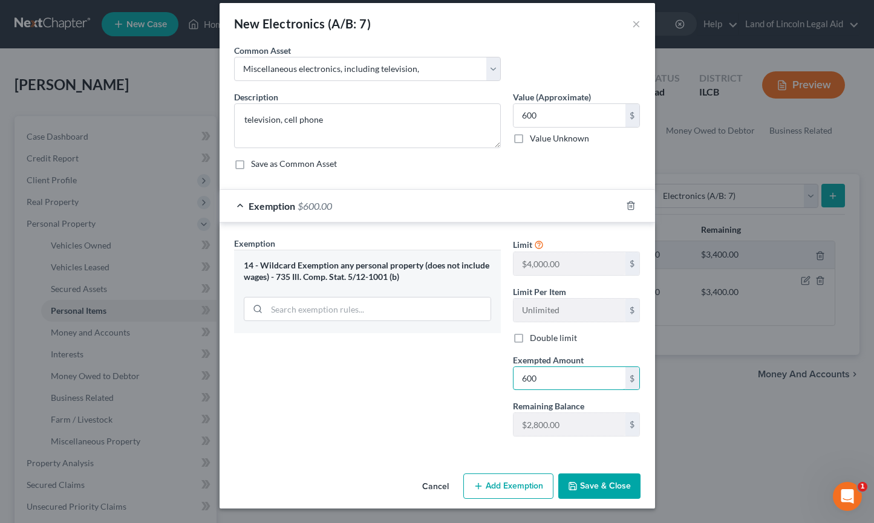
type input "600"
click at [579, 481] on button "Save & Close" at bounding box center [599, 485] width 82 height 25
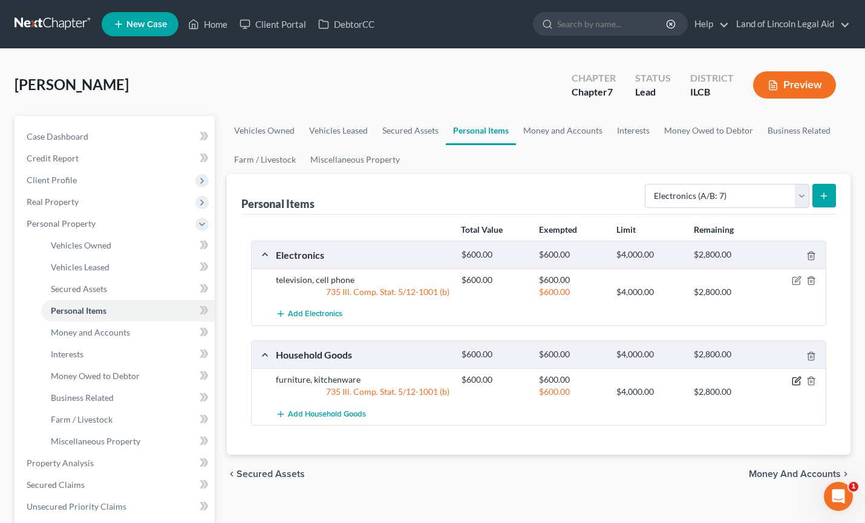
click at [796, 384] on icon "button" at bounding box center [797, 381] width 10 height 10
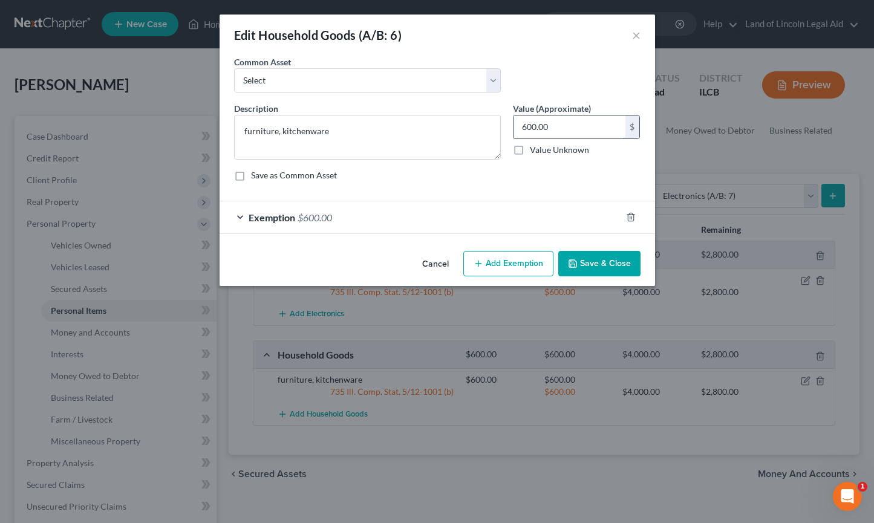
click at [527, 121] on input "600.00" at bounding box center [569, 126] width 112 height 23
click at [527, 122] on input "600.00" at bounding box center [569, 126] width 112 height 23
type input "400.00"
click at [238, 216] on div "Exemption $600.00" at bounding box center [421, 217] width 402 height 32
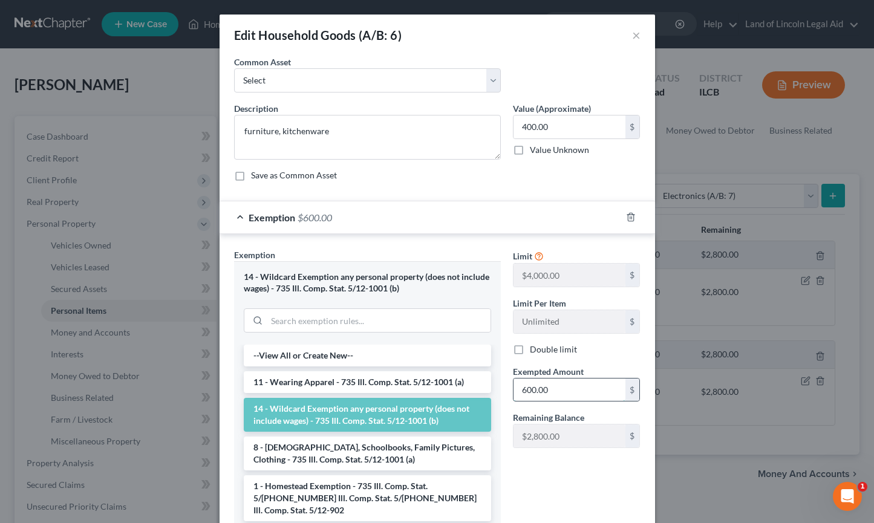
click at [522, 387] on input "600.00" at bounding box center [569, 390] width 112 height 23
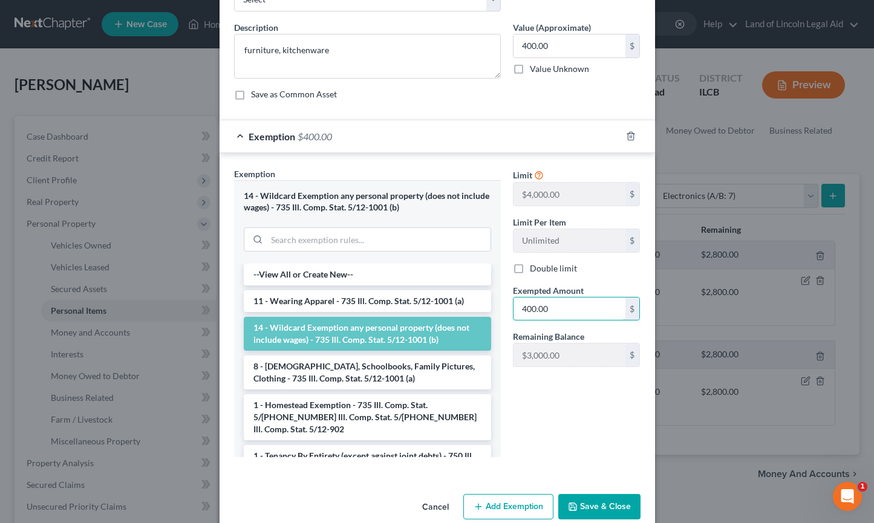
scroll to position [102, 0]
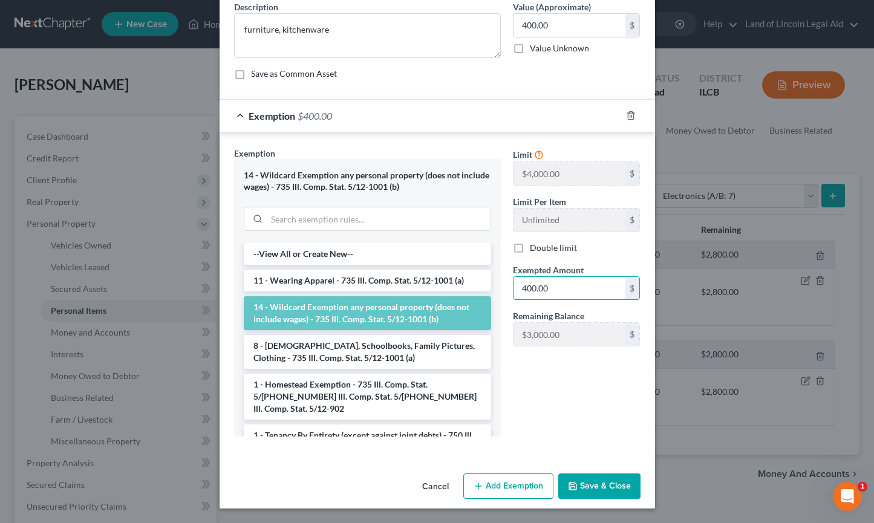
type input "400.00"
click at [577, 474] on button "Save & Close" at bounding box center [599, 485] width 82 height 25
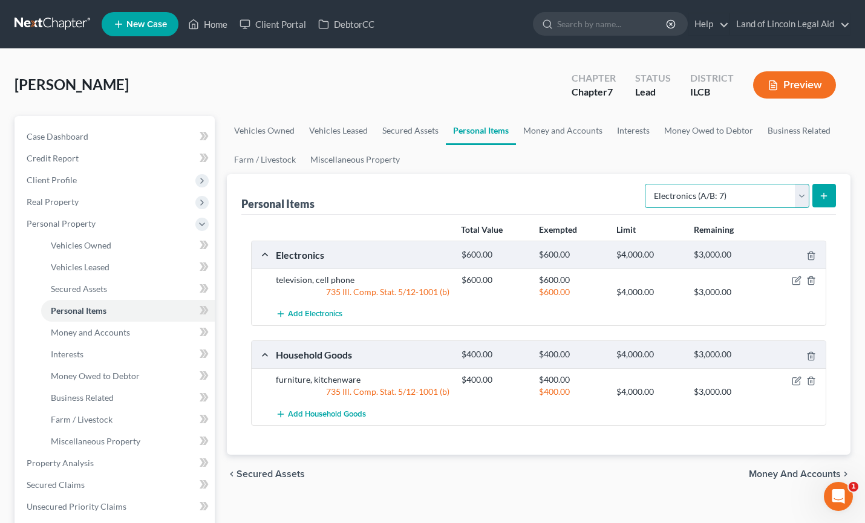
click at [798, 197] on select "Select Item Type Clothing (A/B: 11) Collectibles Of Value (A/B: 8) Electronics …" at bounding box center [727, 196] width 164 height 24
select select "clothing"
click at [646, 184] on select "Select Item Type Clothing (A/B: 11) Collectibles Of Value (A/B: 8) Electronics …" at bounding box center [727, 196] width 164 height 24
click at [814, 200] on button "submit" at bounding box center [824, 196] width 24 height 24
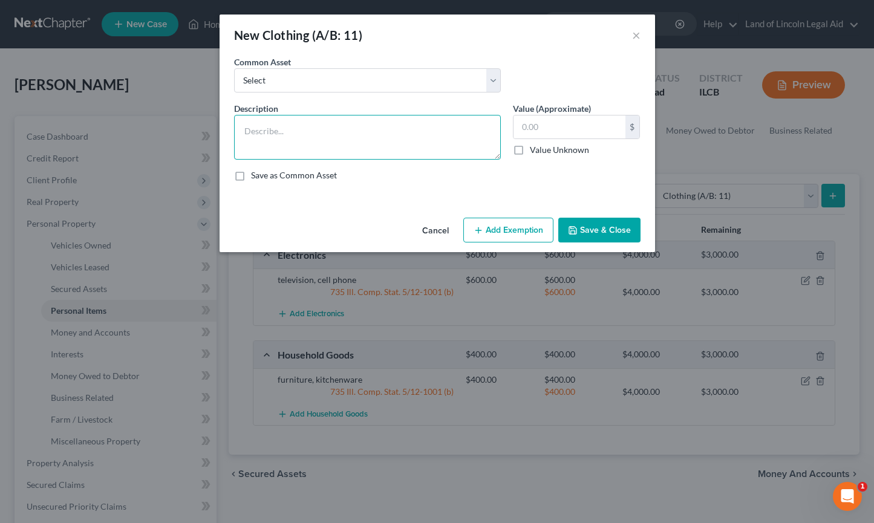
click at [240, 132] on textarea at bounding box center [367, 137] width 267 height 45
type textarea "clothing"
click at [522, 125] on input "text" at bounding box center [569, 126] width 112 height 23
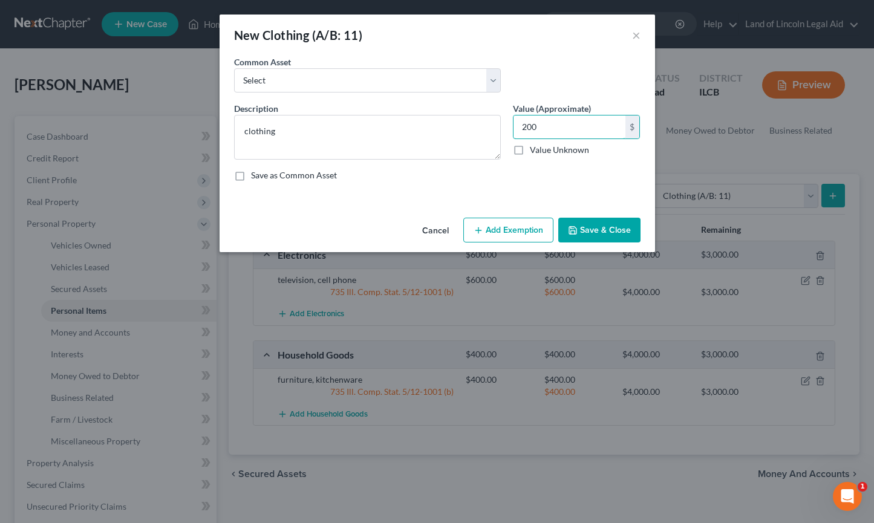
type input "200"
click at [532, 233] on button "Add Exemption" at bounding box center [508, 230] width 90 height 25
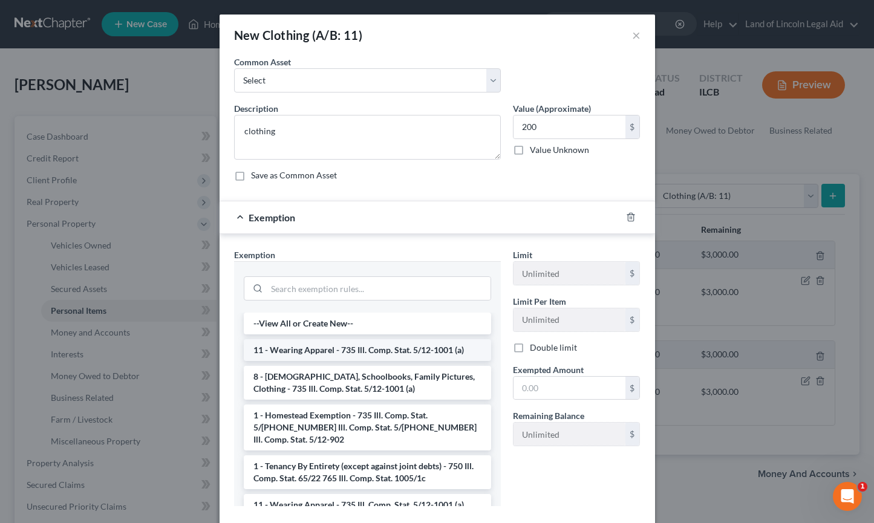
click at [400, 355] on li "11 - Wearing Apparel - 735 Ill. Comp. Stat. 5/12-1001 (a)" at bounding box center [367, 350] width 247 height 22
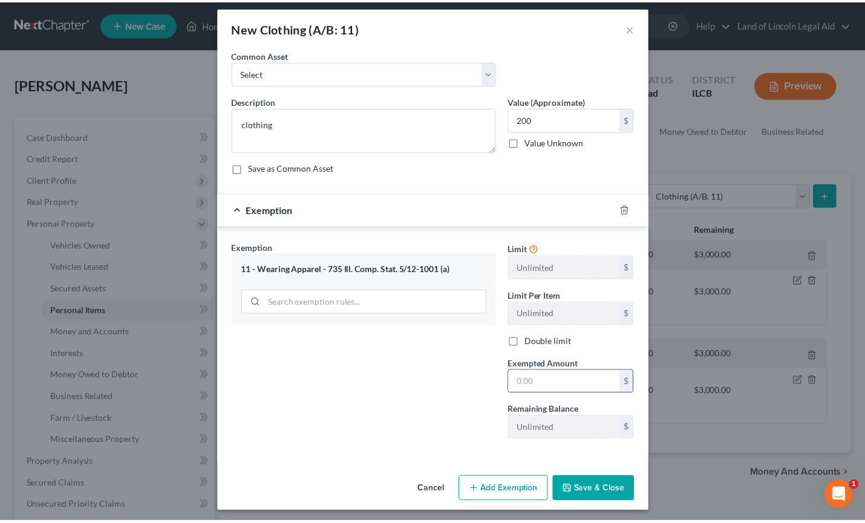
scroll to position [11, 0]
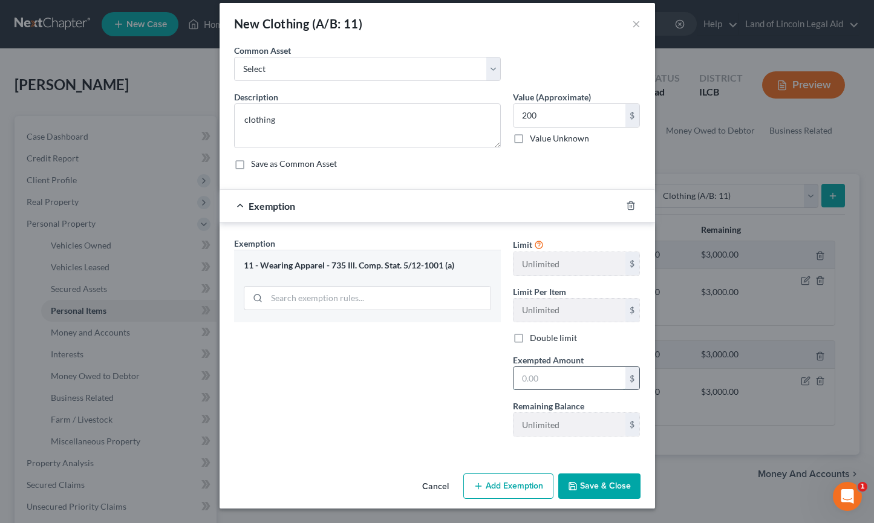
click at [513, 380] on input "text" at bounding box center [569, 378] width 112 height 23
type input "200"
click at [580, 481] on button "Save & Close" at bounding box center [599, 485] width 82 height 25
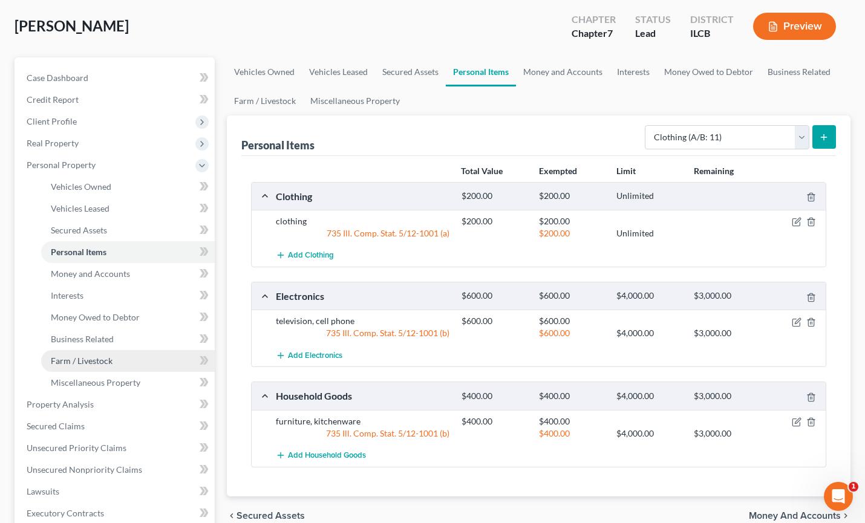
scroll to position [60, 0]
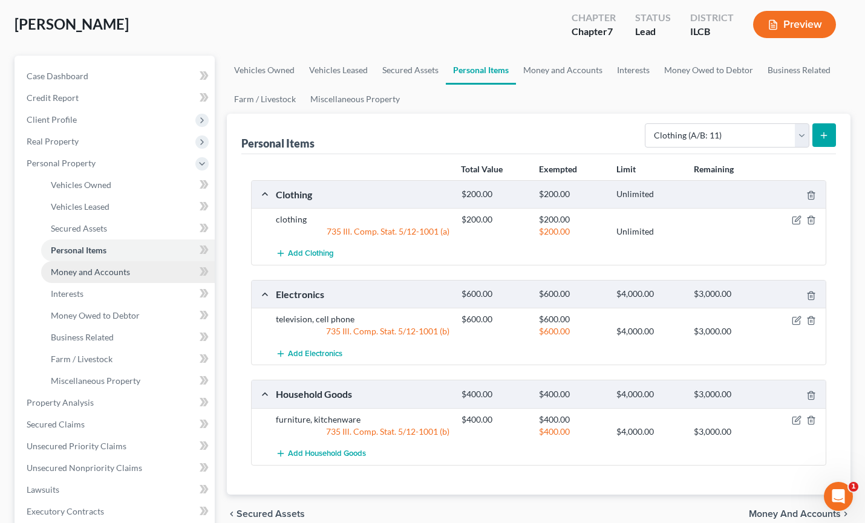
click at [120, 273] on span "Money and Accounts" at bounding box center [90, 272] width 79 height 10
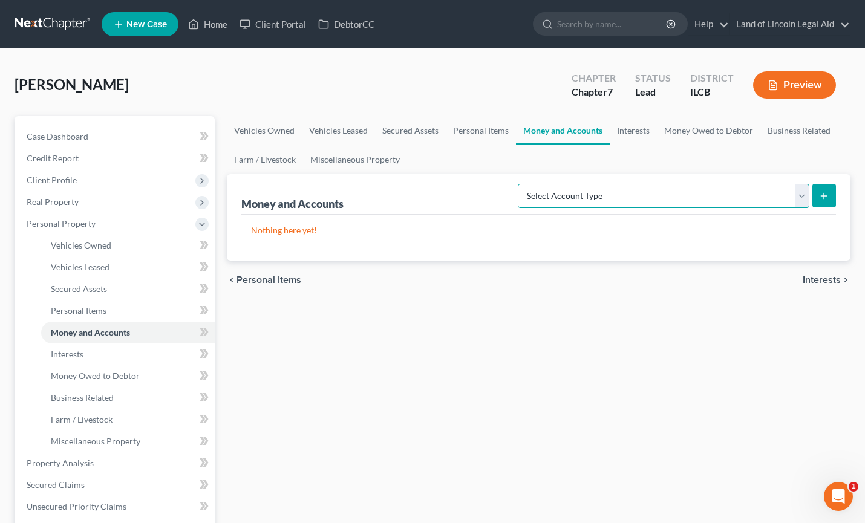
click at [803, 197] on select "Select Account Type Brokerage (A/B: 18, SOFA: 20) Cash on Hand (A/B: 16) Certif…" at bounding box center [663, 196] width 291 height 24
select select "checking"
click at [521, 184] on select "Select Account Type Brokerage (A/B: 18, SOFA: 20) Cash on Hand (A/B: 16) Certif…" at bounding box center [663, 196] width 291 height 24
click at [826, 193] on icon "submit" at bounding box center [824, 196] width 10 height 10
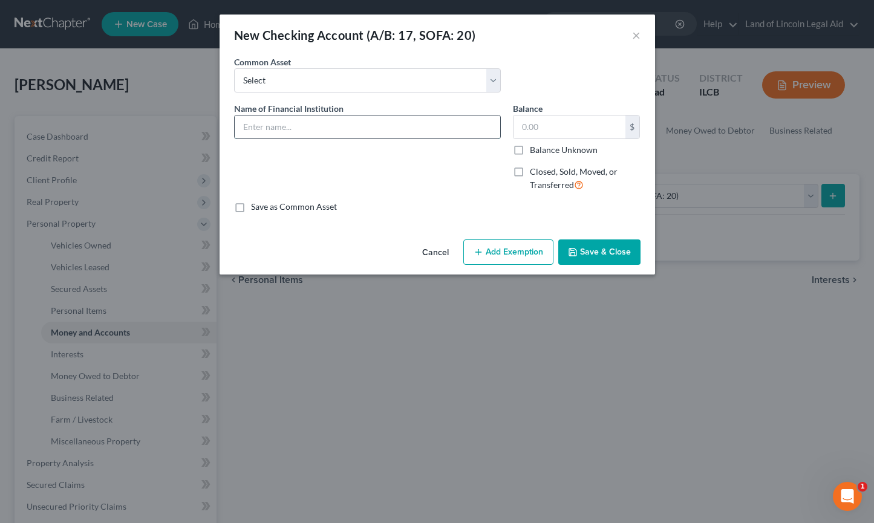
click at [249, 129] on input "text" at bounding box center [367, 126] width 265 height 23
type input "Stride Bank"
click at [518, 125] on input "text" at bounding box center [569, 126] width 112 height 23
type input "0"
click at [596, 257] on button "Save & Close" at bounding box center [599, 251] width 82 height 25
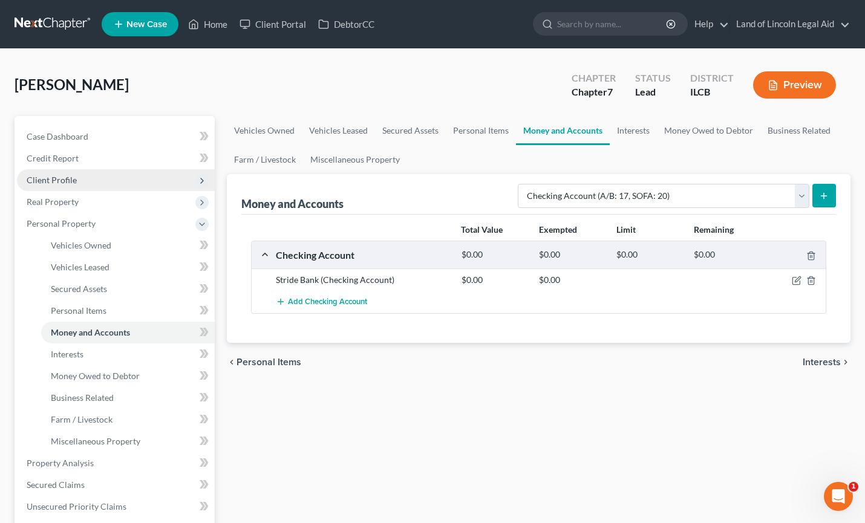
click at [68, 181] on span "Client Profile" at bounding box center [52, 180] width 50 height 10
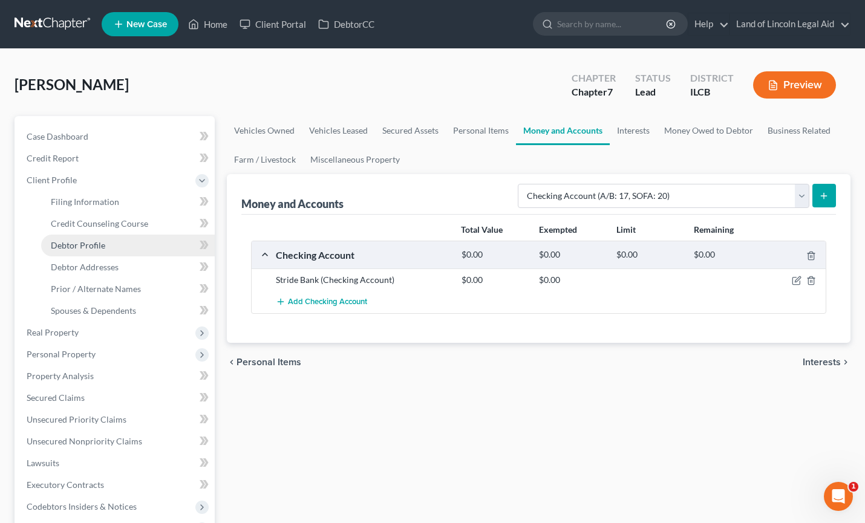
click at [88, 247] on span "Debtor Profile" at bounding box center [78, 245] width 54 height 10
select select "0"
select select "1"
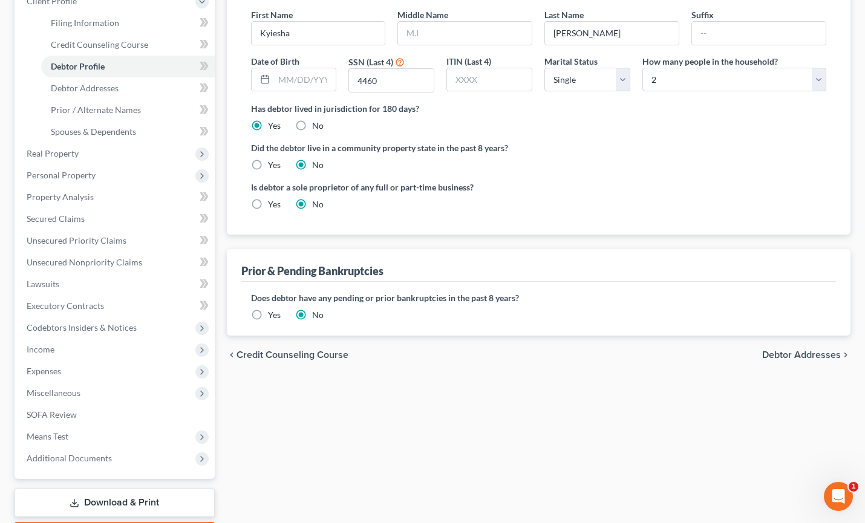
scroll to position [181, 0]
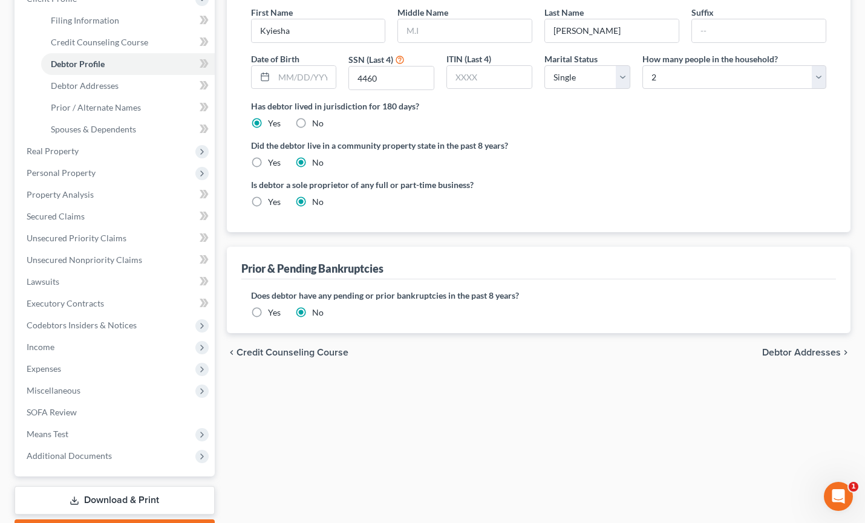
click at [803, 353] on span "Debtor Addresses" at bounding box center [801, 353] width 79 height 10
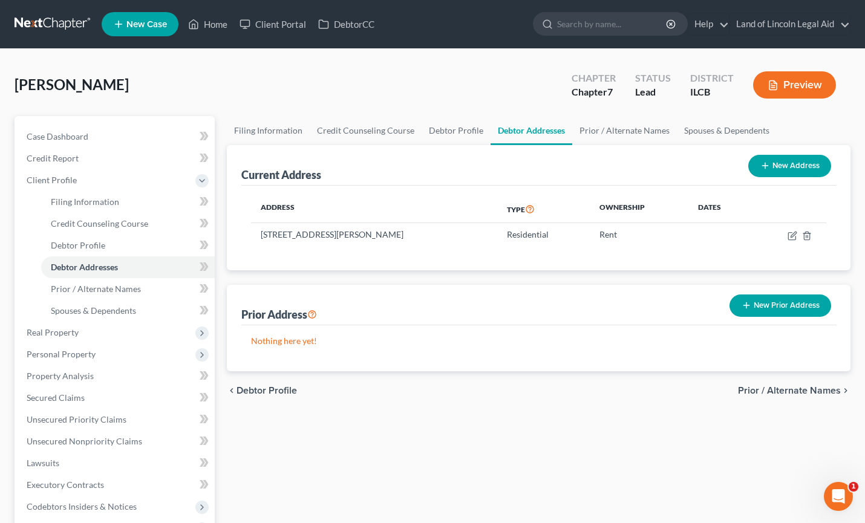
click at [775, 392] on span "Prior / Alternate Names" at bounding box center [789, 391] width 103 height 10
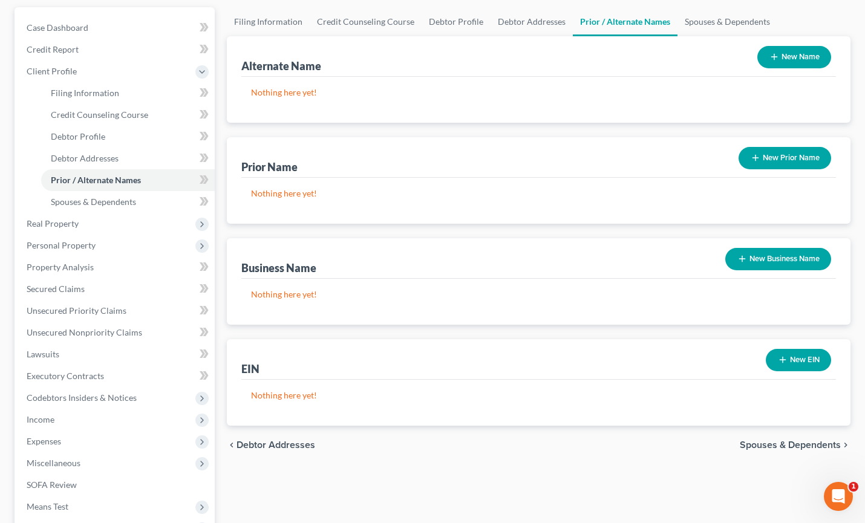
scroll to position [121, 0]
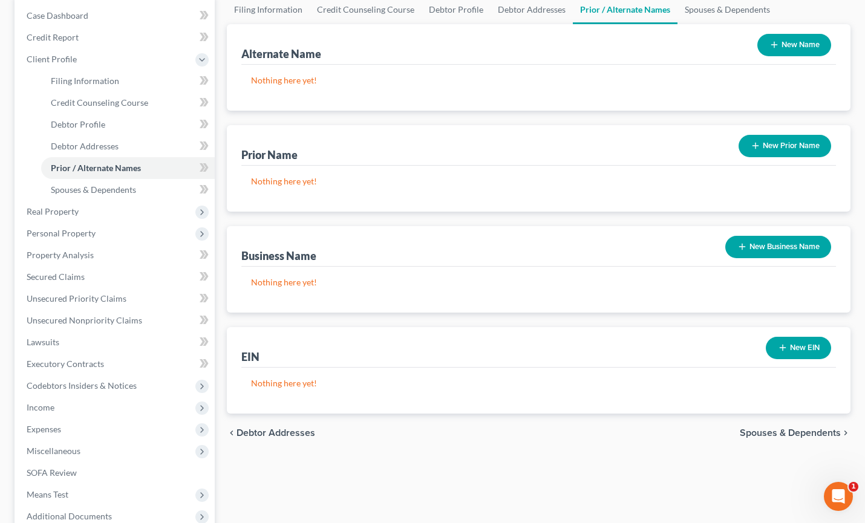
click at [779, 435] on span "Spouses & Dependents" at bounding box center [790, 433] width 101 height 10
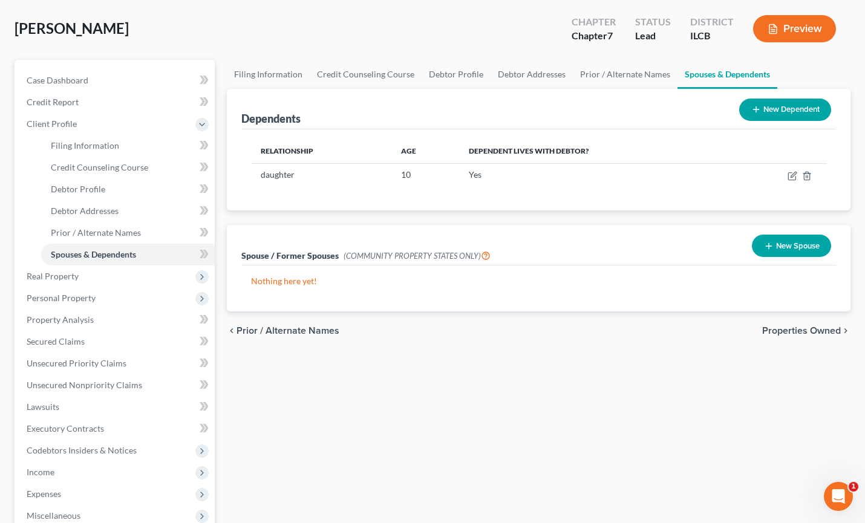
scroll to position [60, 0]
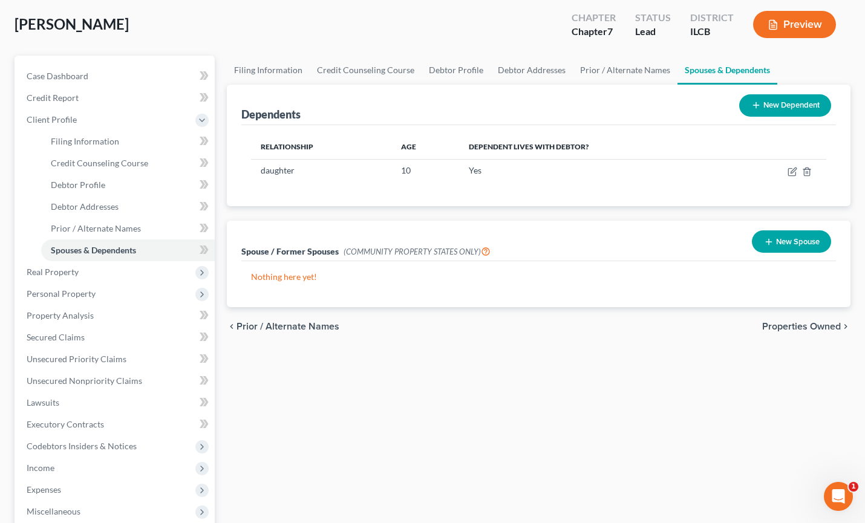
click at [780, 328] on span "Properties Owned" at bounding box center [801, 327] width 79 height 10
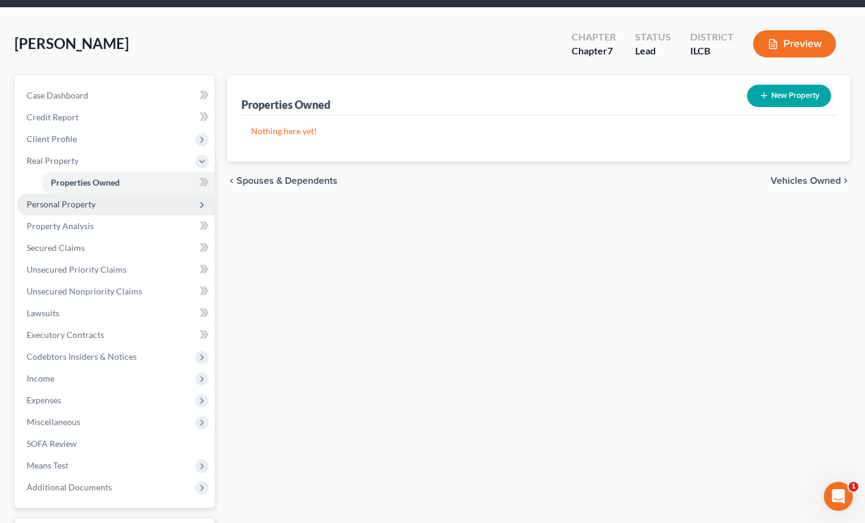
scroll to position [21, 0]
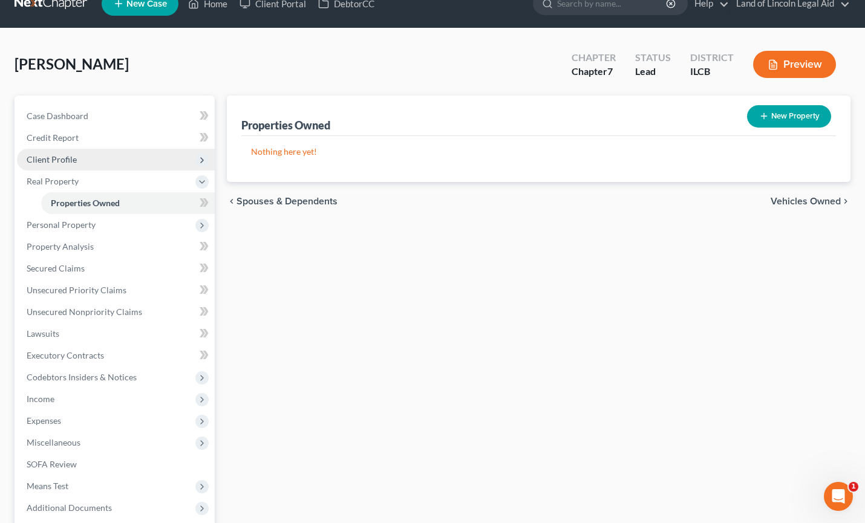
click at [73, 149] on span "Client Profile" at bounding box center [116, 160] width 198 height 22
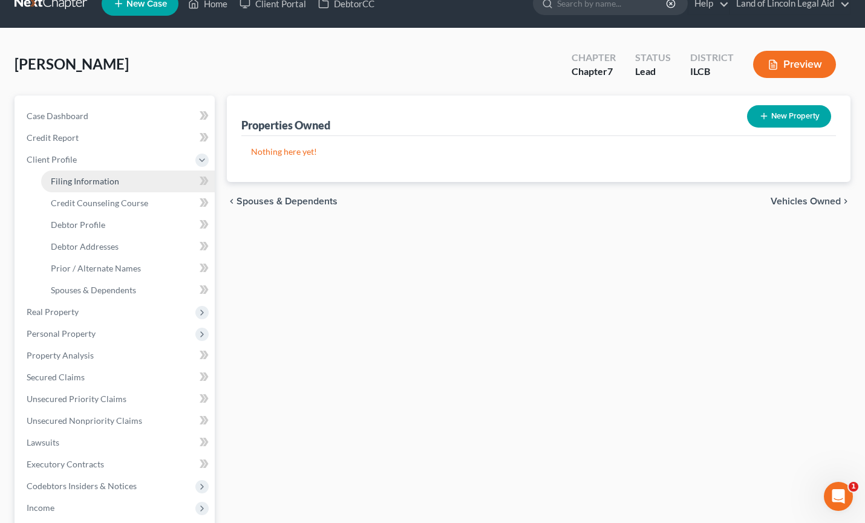
click at [82, 179] on span "Filing Information" at bounding box center [85, 181] width 68 height 10
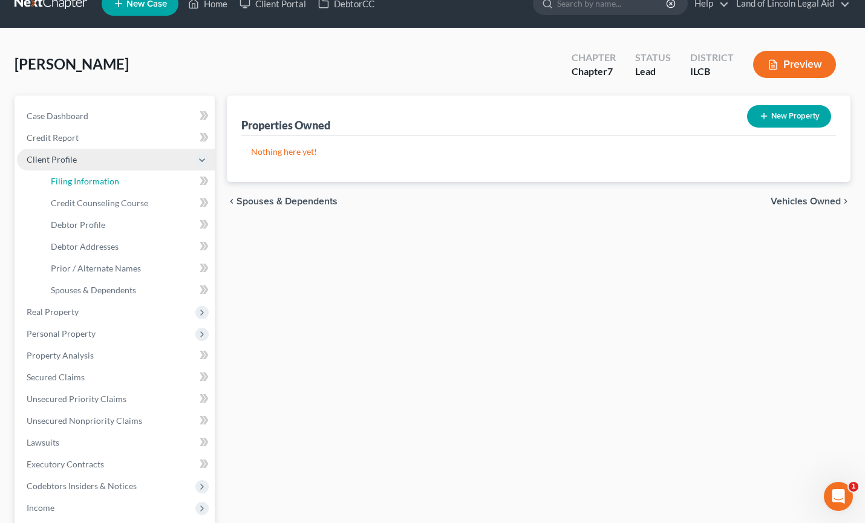
select select "1"
select select "0"
select select "24"
select select "4"
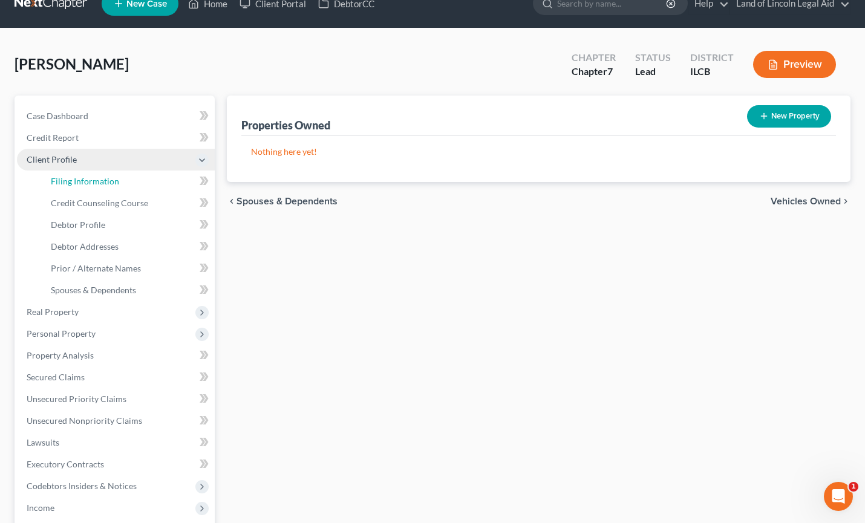
select select "14"
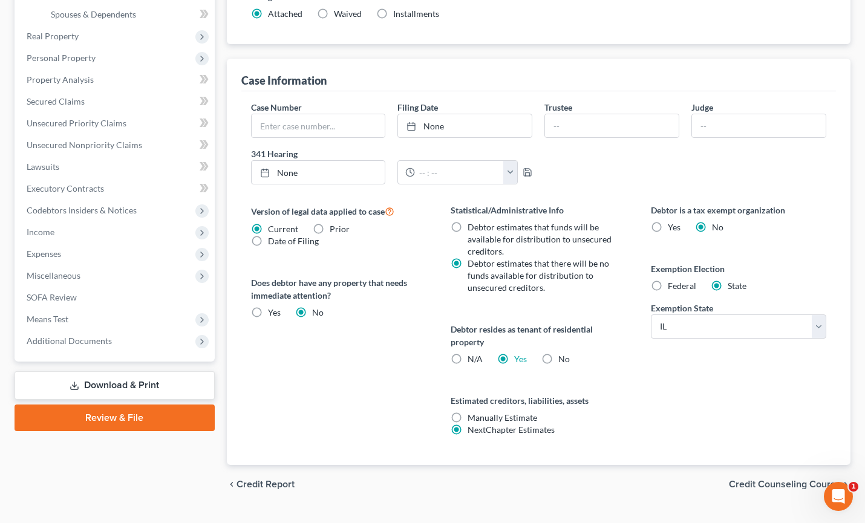
scroll to position [323, 0]
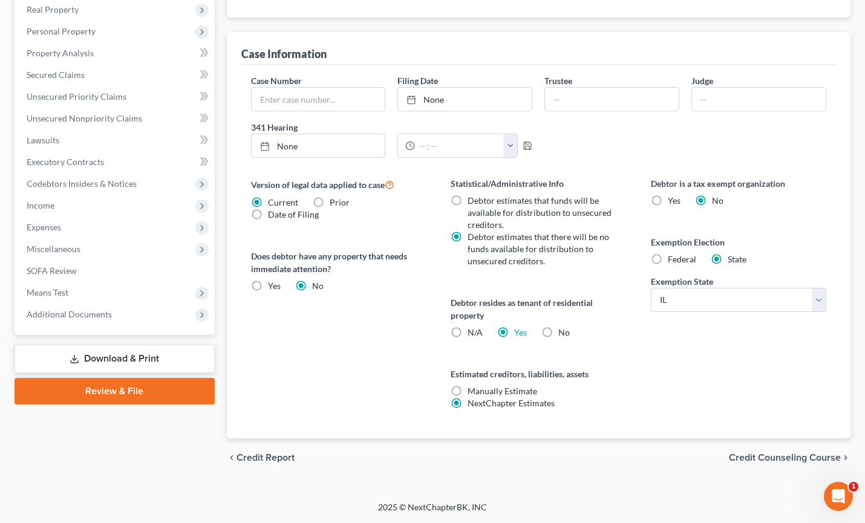
click at [467, 332] on label "N/A" at bounding box center [474, 333] width 15 height 12
click at [472, 332] on input "N/A" at bounding box center [476, 331] width 8 height 8
radio input "true"
radio input "false"
click at [784, 457] on span "Credit Counseling Course" at bounding box center [785, 458] width 112 height 10
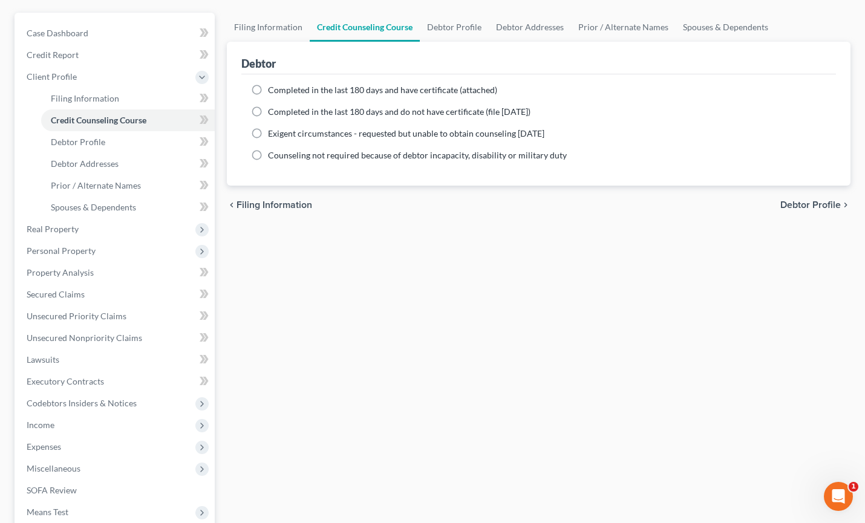
scroll to position [121, 0]
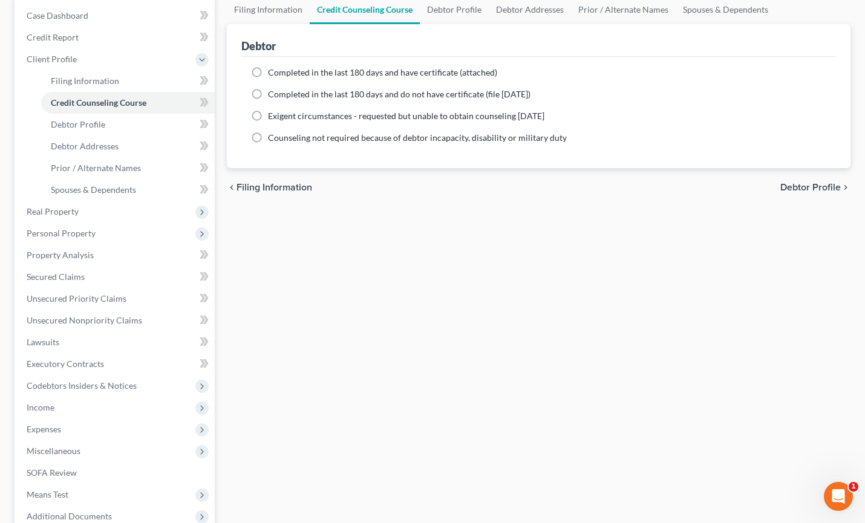
click at [791, 192] on span "Debtor Profile" at bounding box center [810, 188] width 60 height 10
select select "0"
select select "1"
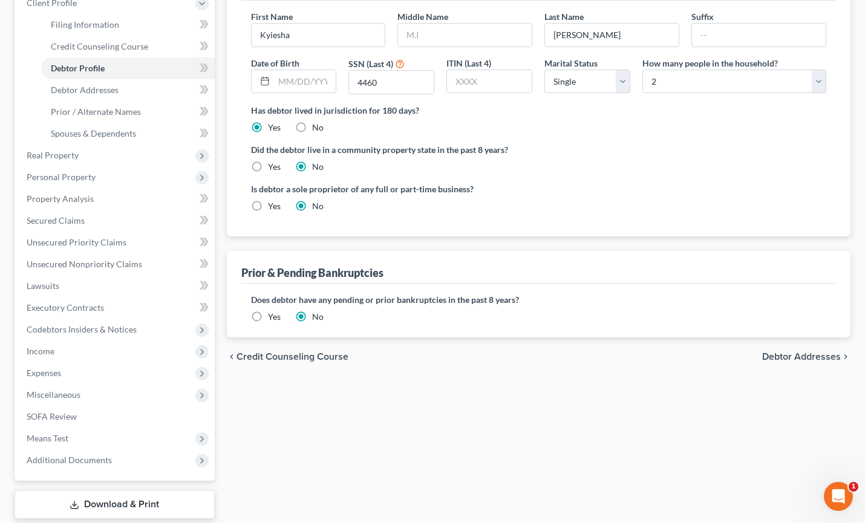
scroll to position [181, 0]
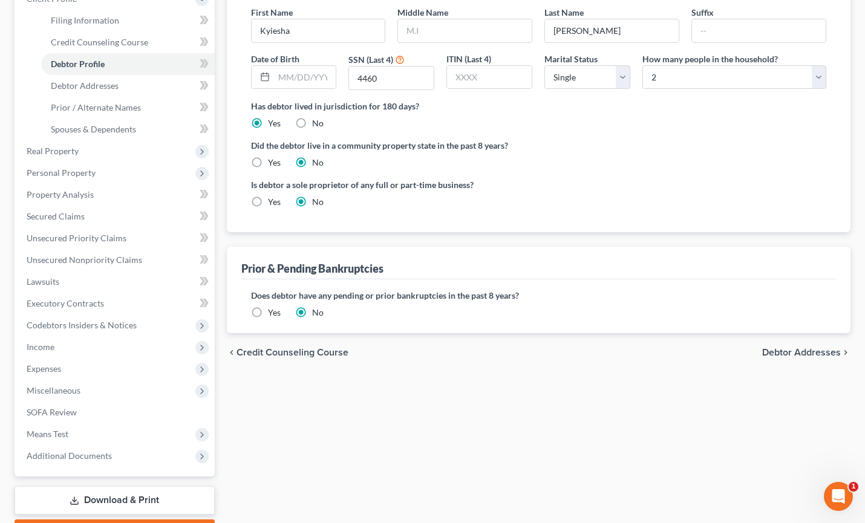
click at [780, 348] on span "Debtor Addresses" at bounding box center [801, 353] width 79 height 10
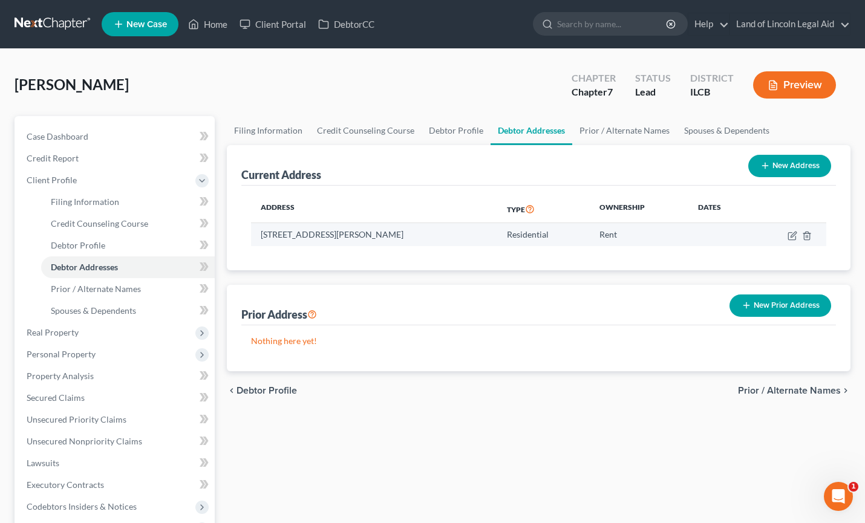
click at [786, 232] on td at bounding box center [789, 234] width 74 height 23
click at [788, 232] on icon "button" at bounding box center [792, 236] width 10 height 10
select select "14"
select select "54"
select select "0"
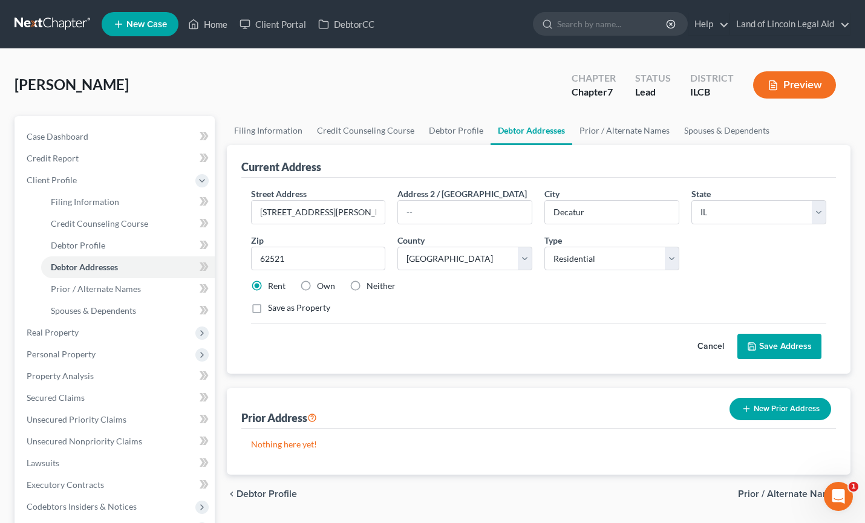
click at [366, 284] on label "Neither" at bounding box center [380, 286] width 29 height 12
click at [371, 284] on input "Neither" at bounding box center [375, 284] width 8 height 8
radio input "true"
click at [771, 345] on button "Save Address" at bounding box center [779, 346] width 84 height 25
